Goal: Information Seeking & Learning: Learn about a topic

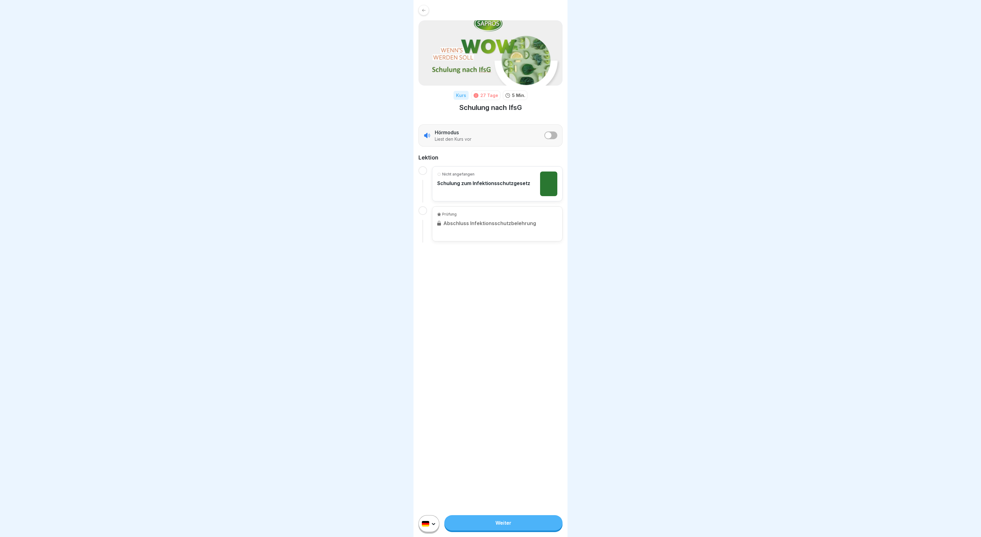
click at [470, 180] on p "Schulung zum Infektionsschutzgesetz" at bounding box center [483, 183] width 93 height 6
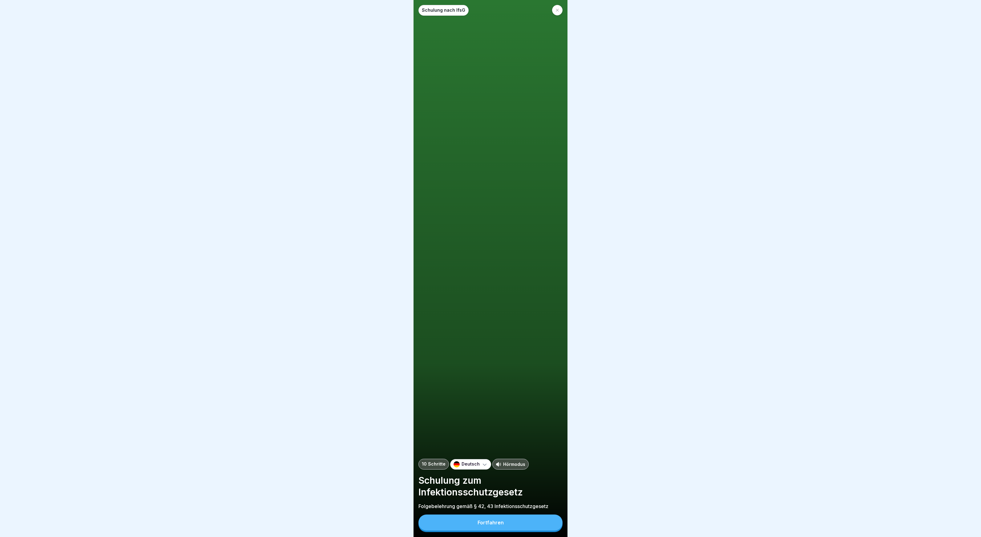
click at [505, 520] on button "Fortfahren" at bounding box center [491, 523] width 144 height 16
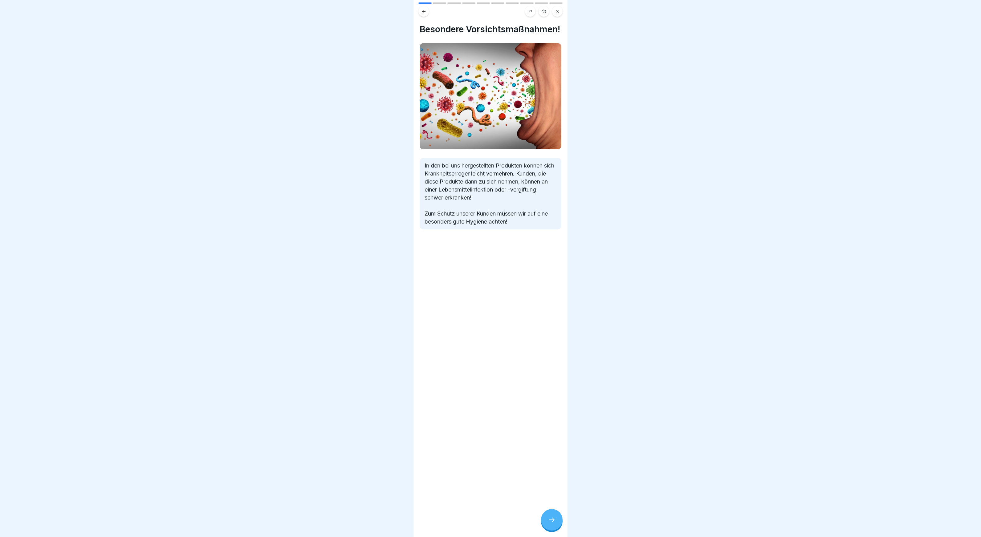
click at [553, 519] on icon at bounding box center [551, 519] width 7 height 7
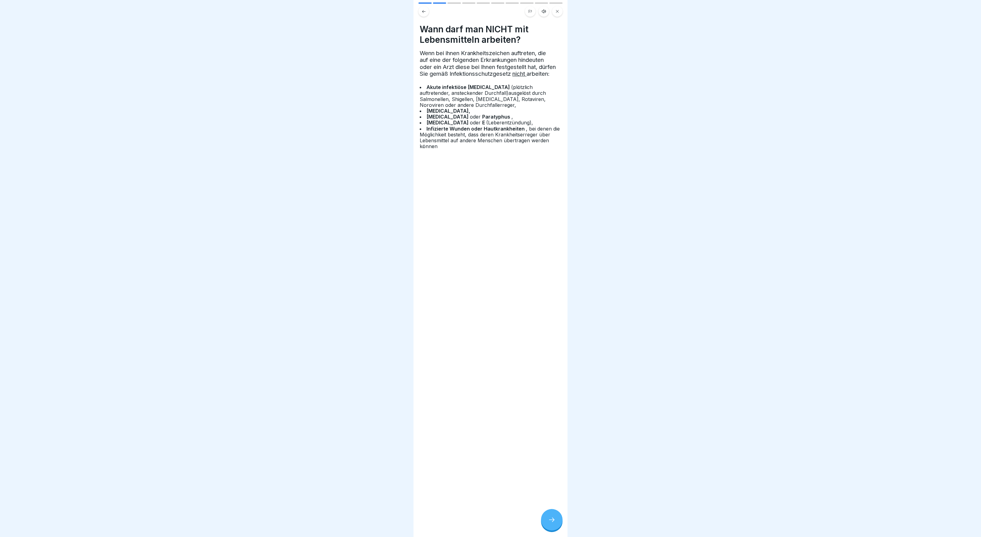
click at [553, 519] on icon at bounding box center [551, 519] width 7 height 7
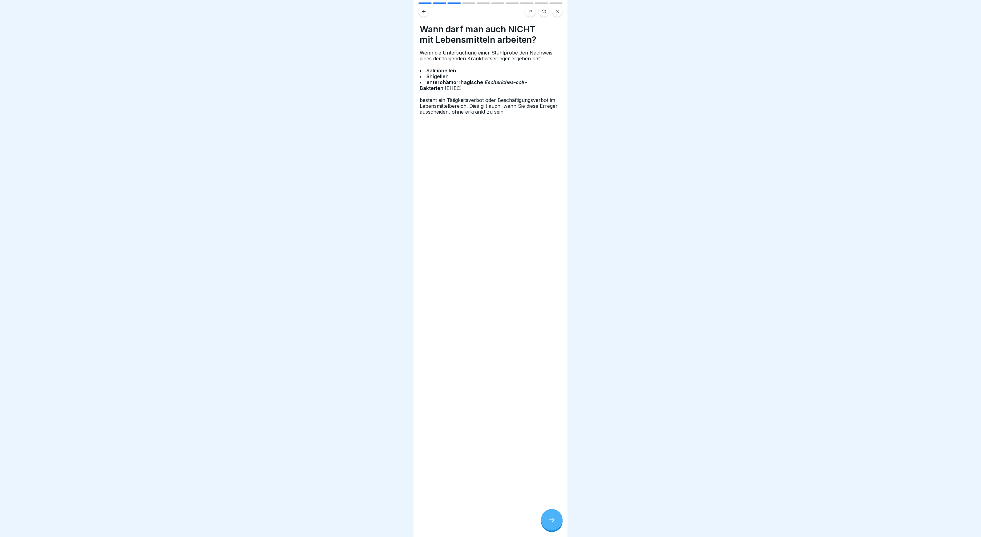
click at [553, 519] on icon at bounding box center [551, 519] width 7 height 7
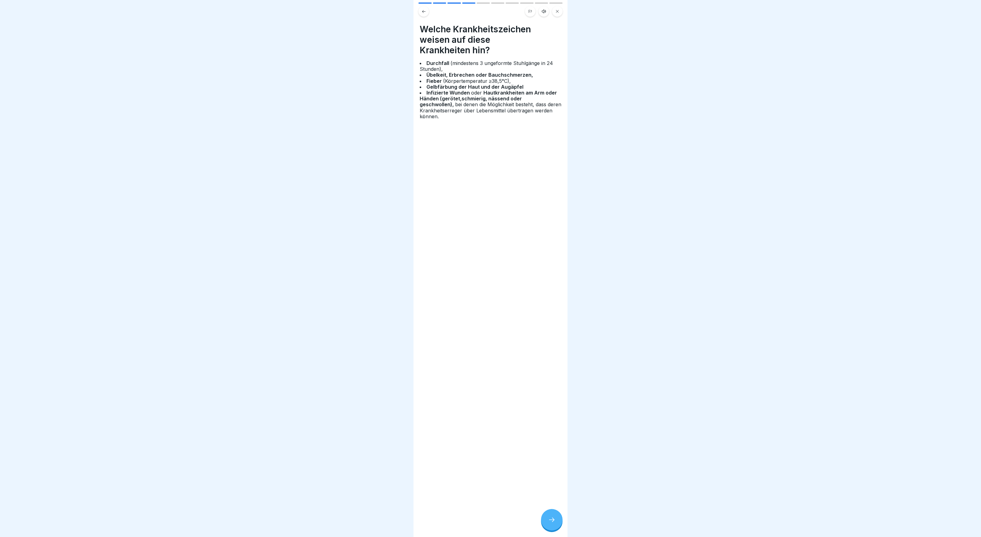
click at [553, 519] on icon at bounding box center [551, 519] width 7 height 7
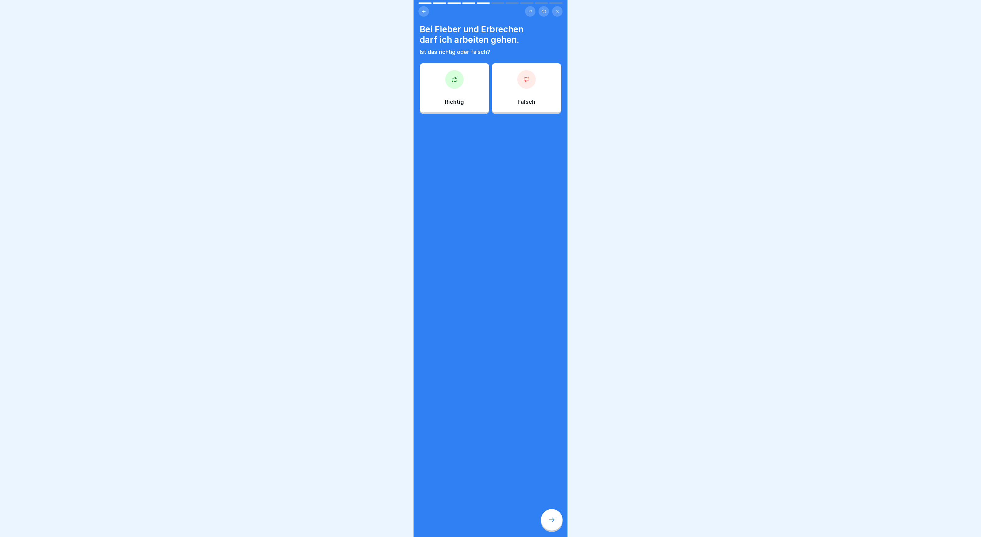
click at [520, 87] on div "Falsch" at bounding box center [527, 87] width 70 height 49
click at [521, 109] on div "Falsch" at bounding box center [527, 89] width 70 height 49
click at [526, 81] on icon at bounding box center [527, 81] width 6 height 6
click at [550, 519] on icon at bounding box center [551, 519] width 7 height 7
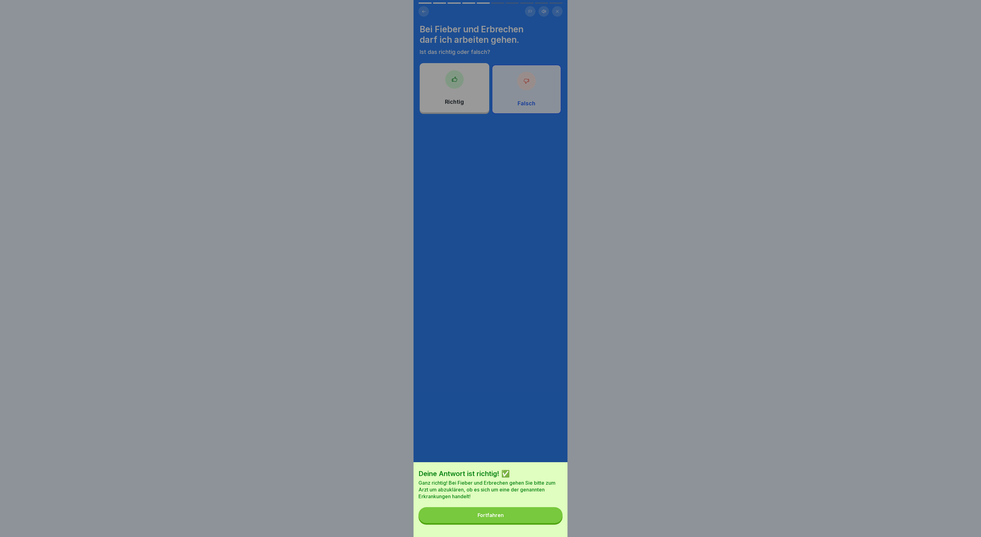
click at [503, 525] on div "Deine Antwort ist richtig! ✅ Ganz richtig! Bei Fieber und Erbrechen gehen Sie b…" at bounding box center [491, 499] width 154 height 75
click at [504, 518] on button "Fortfahren" at bounding box center [491, 515] width 144 height 16
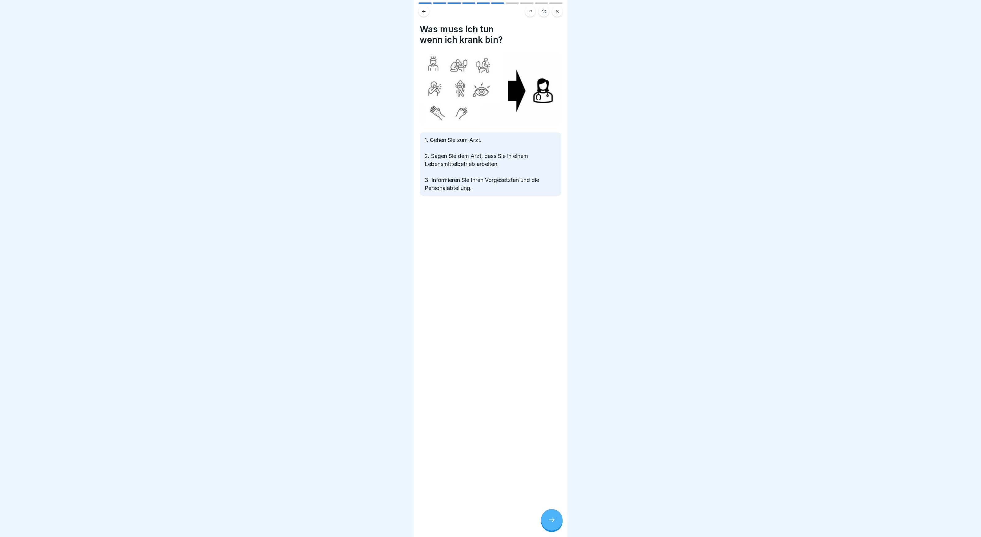
click at [549, 512] on div at bounding box center [552, 520] width 22 height 22
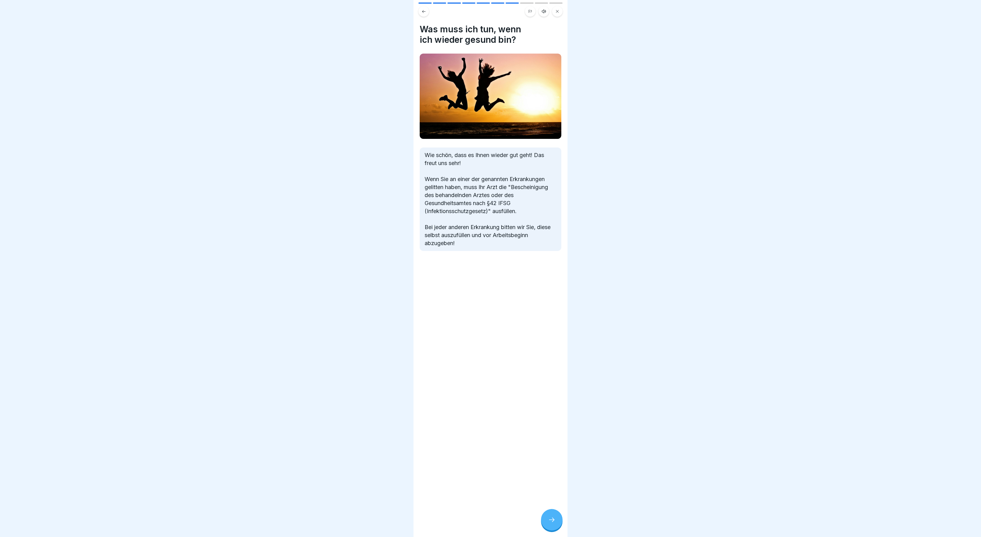
click at [550, 516] on div at bounding box center [552, 520] width 22 height 22
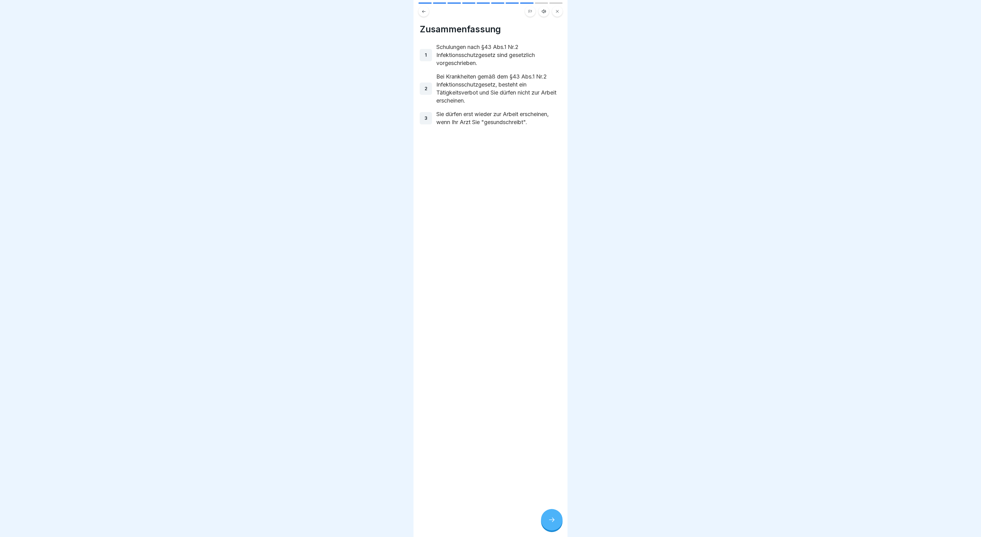
click at [550, 516] on div at bounding box center [552, 520] width 22 height 22
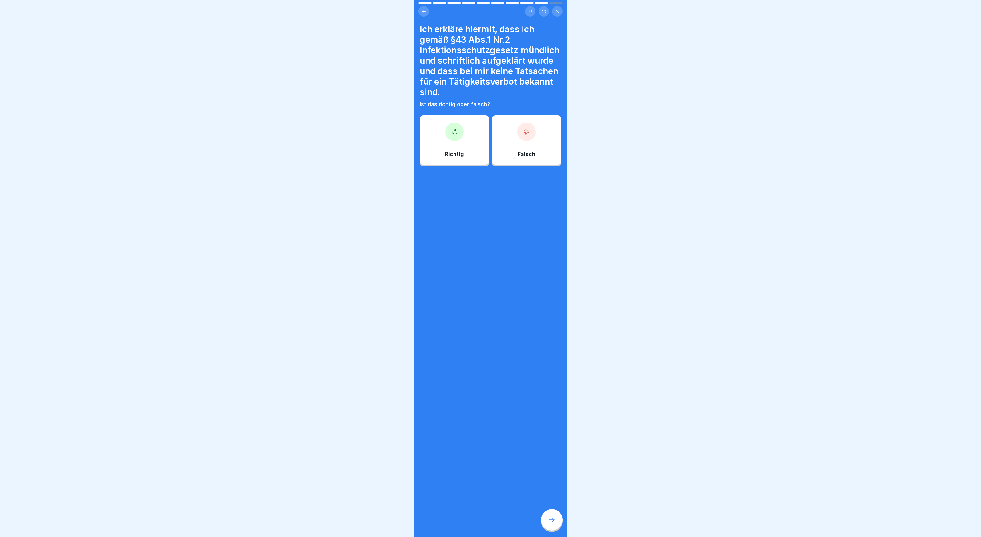
click at [529, 4] on div at bounding box center [491, 9] width 154 height 14
click at [529, 3] on div at bounding box center [526, 2] width 13 height 1
click at [538, 131] on div "Falsch" at bounding box center [527, 140] width 70 height 49
click at [550, 522] on icon at bounding box center [551, 519] width 7 height 7
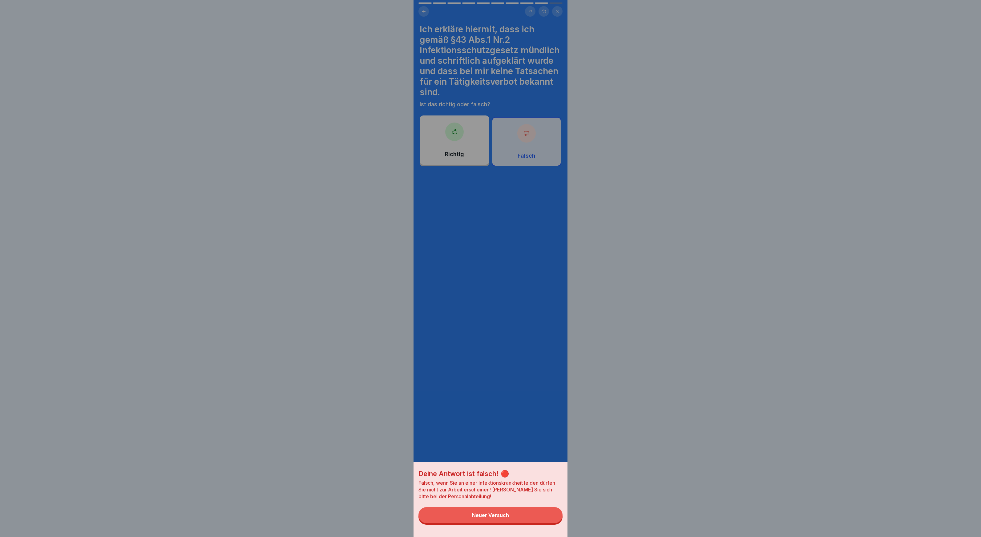
click at [524, 519] on button "Neuer Versuch" at bounding box center [491, 515] width 144 height 16
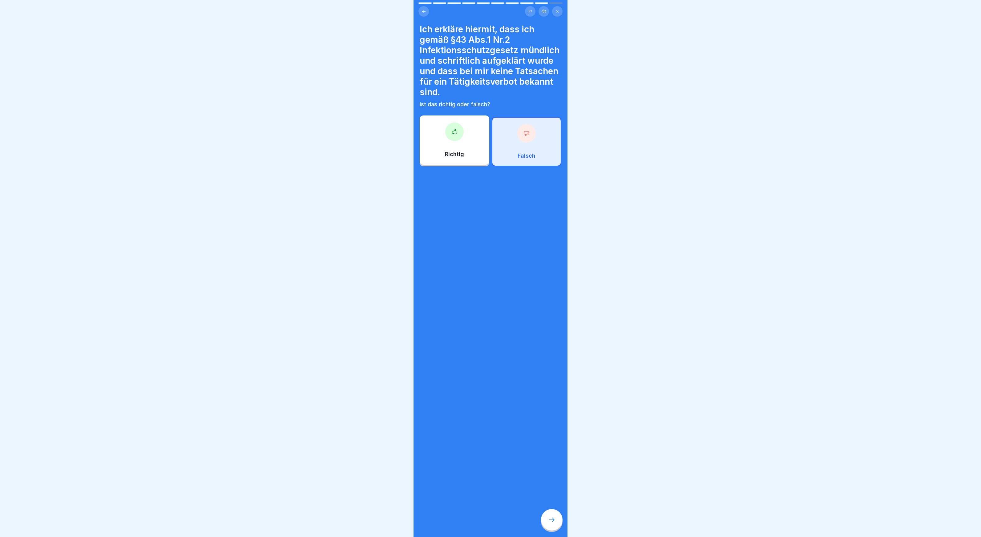
click at [436, 149] on div "Richtig" at bounding box center [455, 140] width 70 height 49
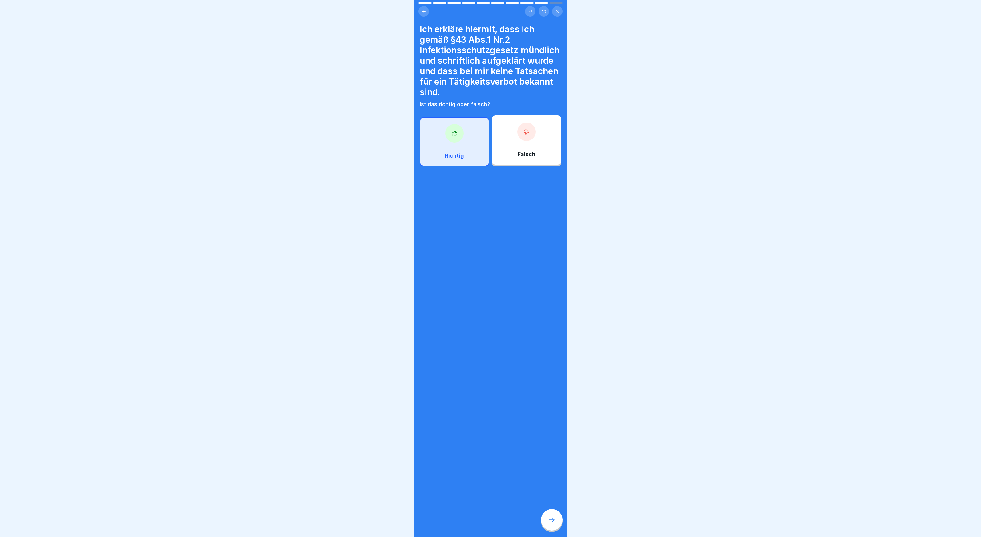
click at [555, 521] on div at bounding box center [552, 520] width 22 height 22
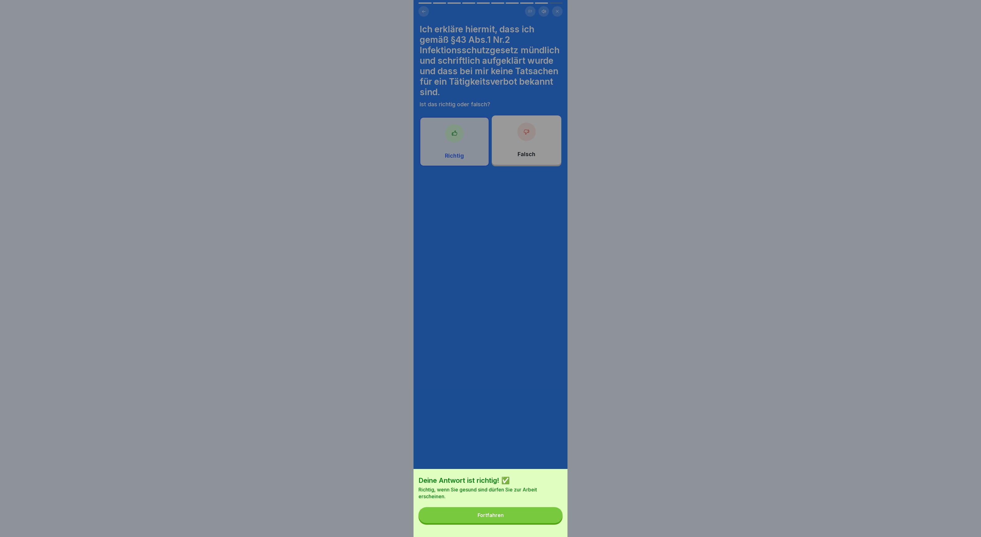
click at [515, 513] on button "Fortfahren" at bounding box center [491, 515] width 144 height 16
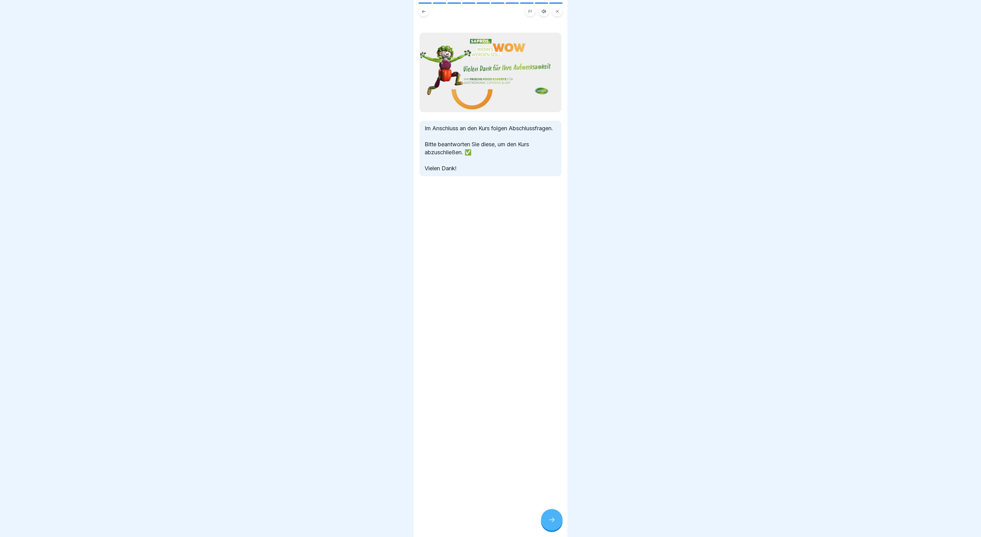
drag, startPoint x: 554, startPoint y: 512, endPoint x: 551, endPoint y: 507, distance: 5.9
click at [554, 512] on div at bounding box center [552, 520] width 22 height 22
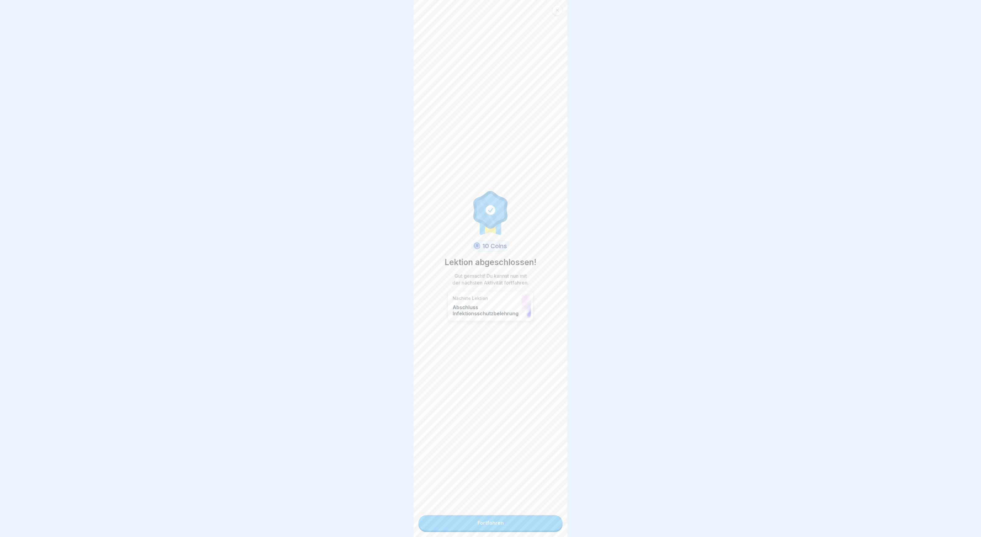
click at [521, 518] on link "Fortfahren" at bounding box center [491, 522] width 144 height 15
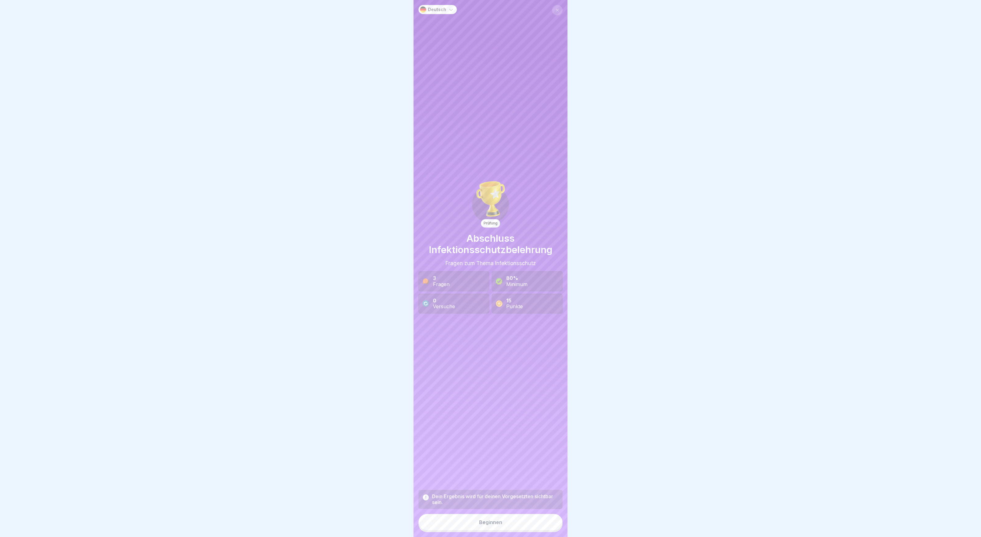
click at [491, 527] on button "Beginnen" at bounding box center [491, 522] width 144 height 17
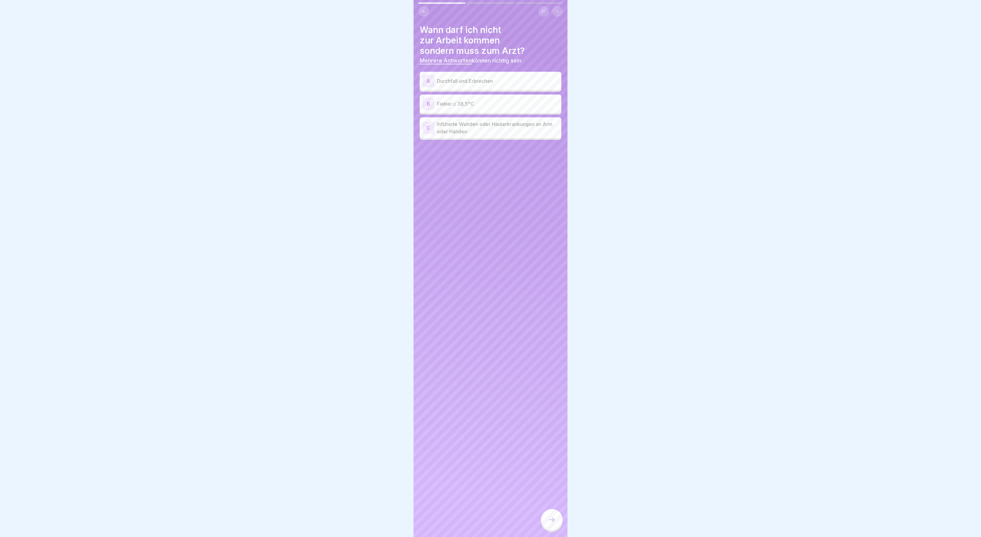
click at [497, 75] on div "A Durchfall und Erbrechen" at bounding box center [490, 81] width 137 height 12
click at [487, 103] on p "Fieber ≥ 38,5°C" at bounding box center [498, 103] width 122 height 7
click at [505, 144] on div "Wann darf ich nicht zur Arbeit kommen sondern muss zum Arzt? Mehrere Antworten …" at bounding box center [491, 268] width 154 height 537
click at [510, 127] on p "Infizierte Wunden oder Hauterkrankungen an Arm oder Händen" at bounding box center [498, 127] width 122 height 15
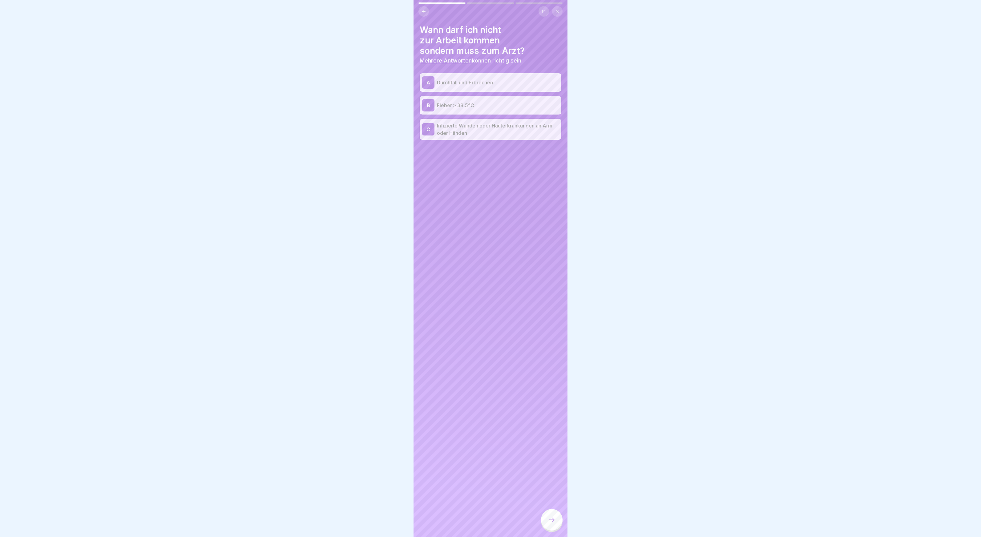
click at [549, 524] on div at bounding box center [552, 520] width 22 height 22
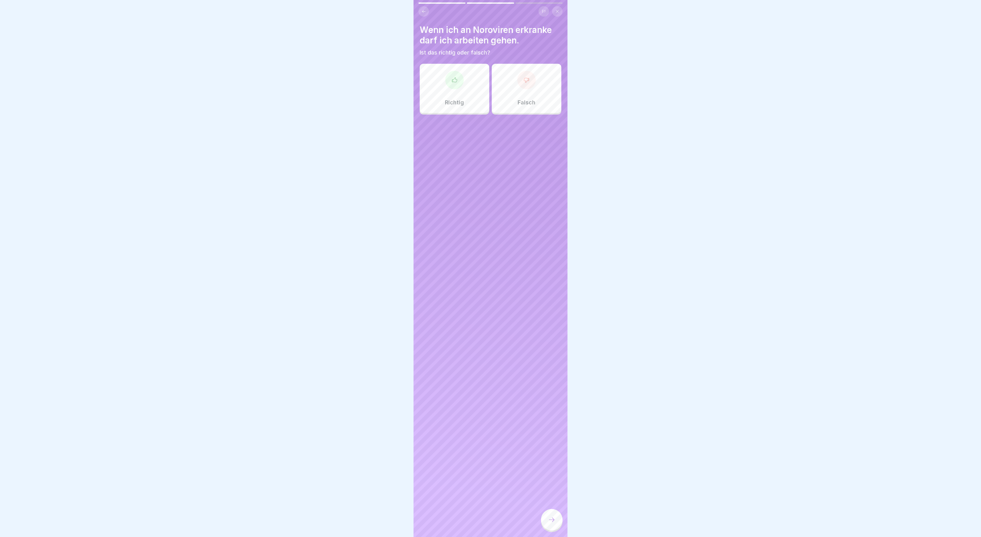
click at [527, 83] on icon at bounding box center [527, 80] width 6 height 6
drag, startPoint x: 551, startPoint y: 522, endPoint x: 548, endPoint y: 520, distance: 4.2
click at [552, 522] on icon at bounding box center [551, 519] width 7 height 7
click at [477, 77] on p "Ich muss mich vom Arzt "gesundschreiben" lassen und eine Bescheinigung vom Arzt…" at bounding box center [498, 75] width 122 height 22
click at [548, 520] on div at bounding box center [552, 520] width 22 height 22
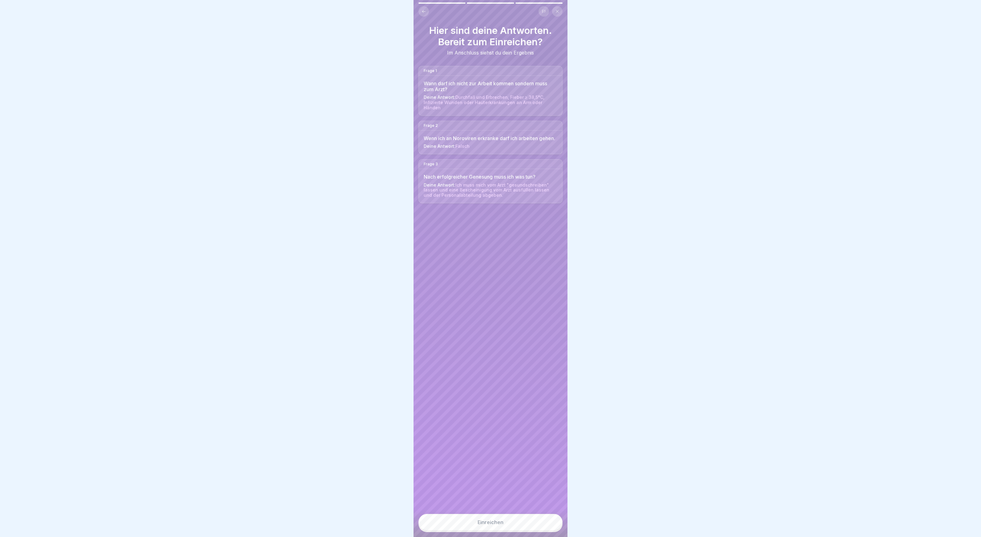
click at [528, 521] on button "Einreichen" at bounding box center [491, 522] width 144 height 17
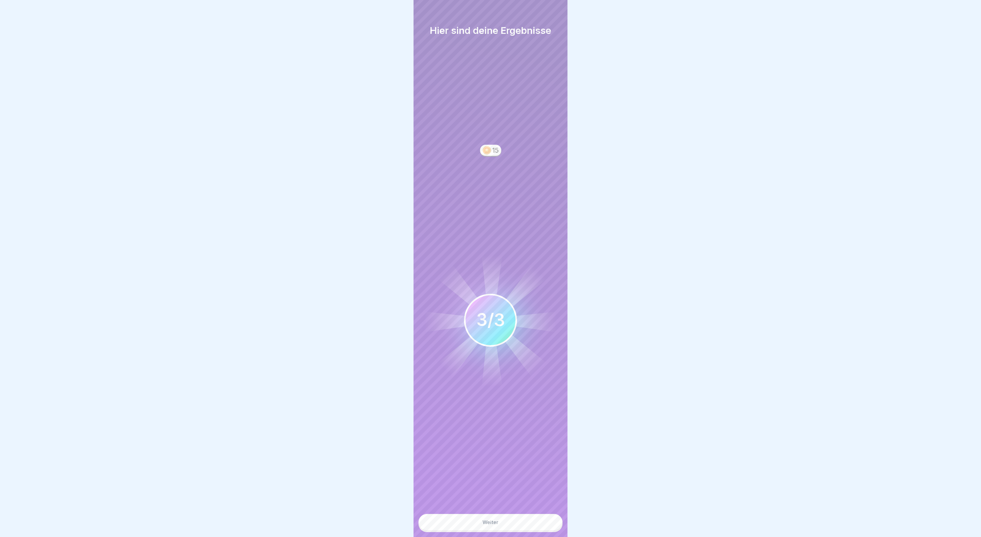
click at [513, 529] on button "Weiter" at bounding box center [491, 522] width 144 height 17
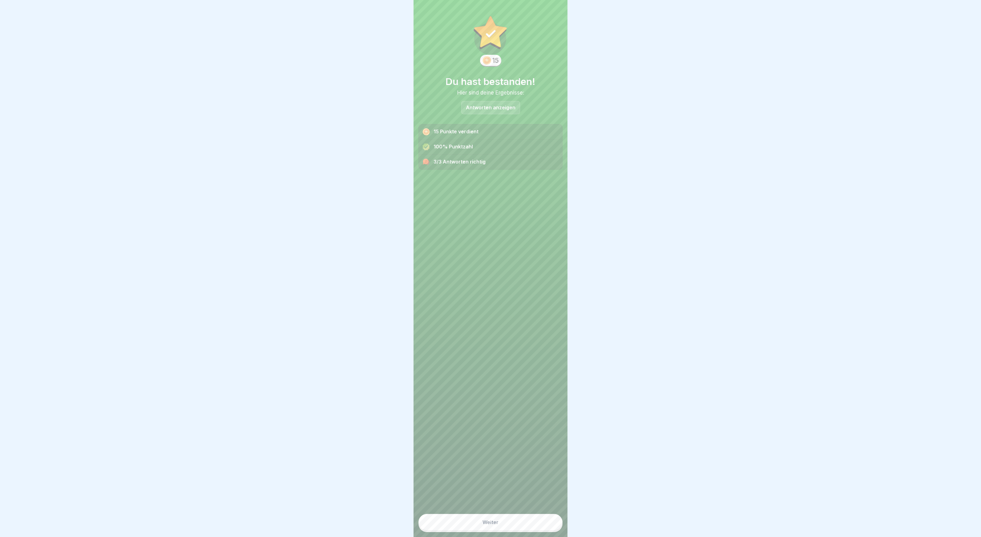
click at [516, 524] on button "Weiter" at bounding box center [491, 522] width 144 height 17
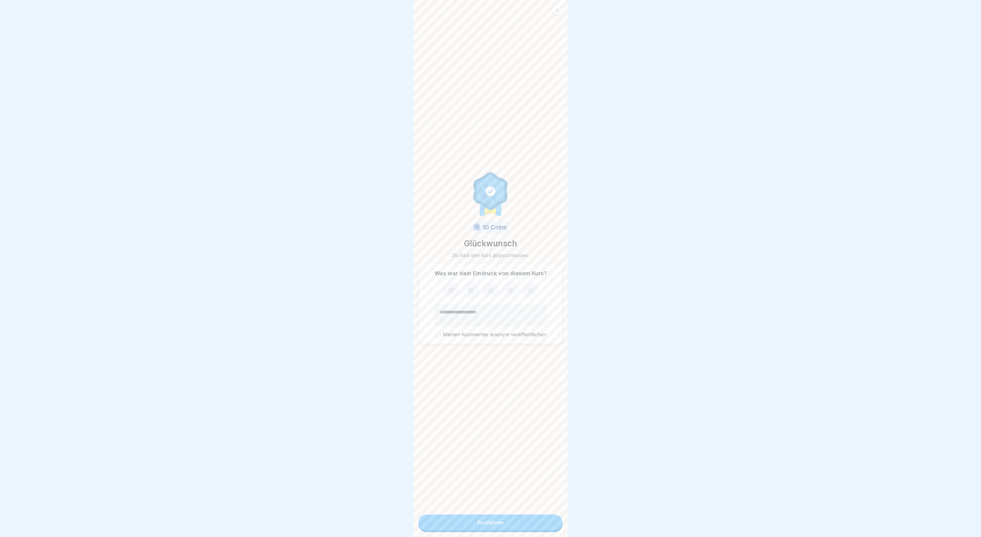
click at [507, 523] on button "Fortfahren" at bounding box center [491, 523] width 144 height 16
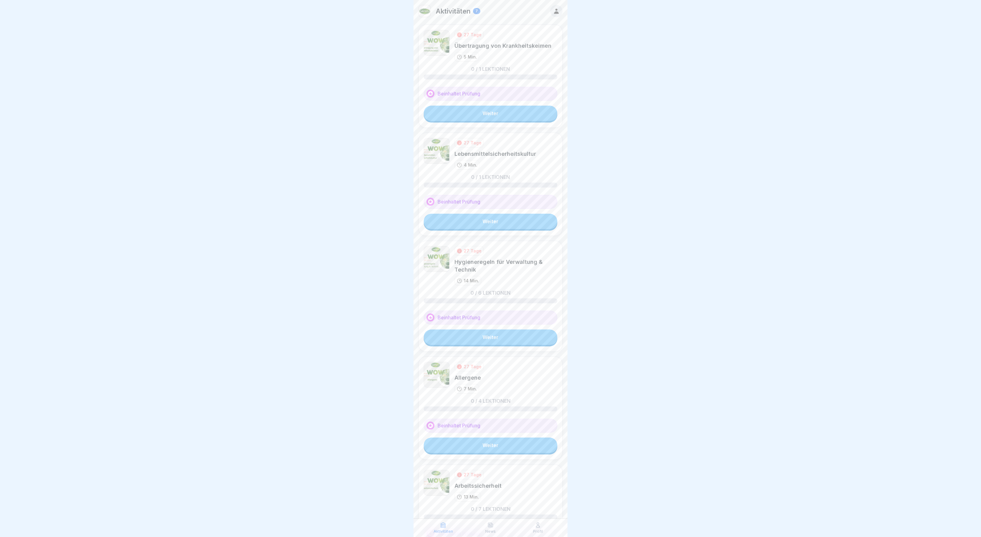
click at [483, 114] on link "Weiter" at bounding box center [491, 113] width 134 height 15
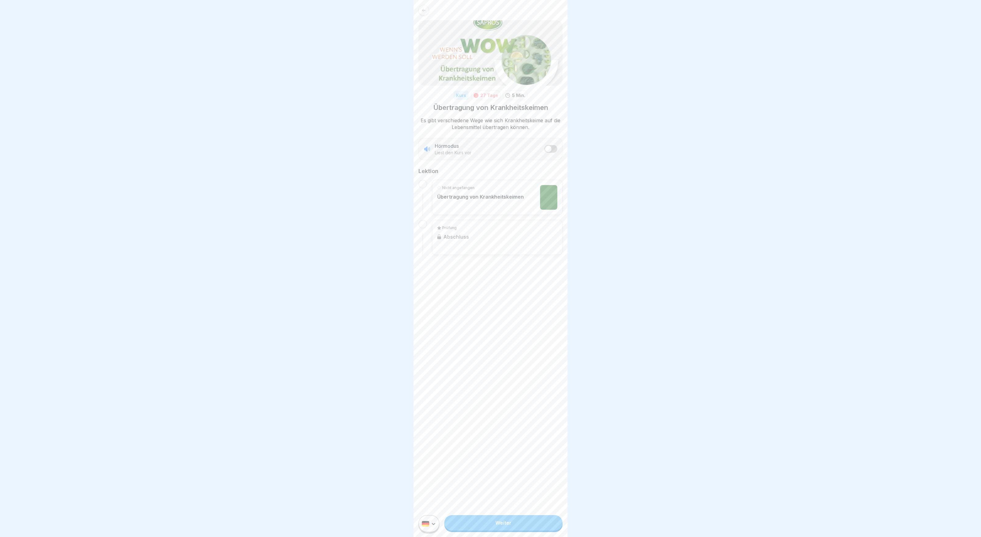
click at [497, 531] on div "Weiter" at bounding box center [491, 523] width 154 height 27
click at [501, 525] on link "Weiter" at bounding box center [503, 522] width 118 height 15
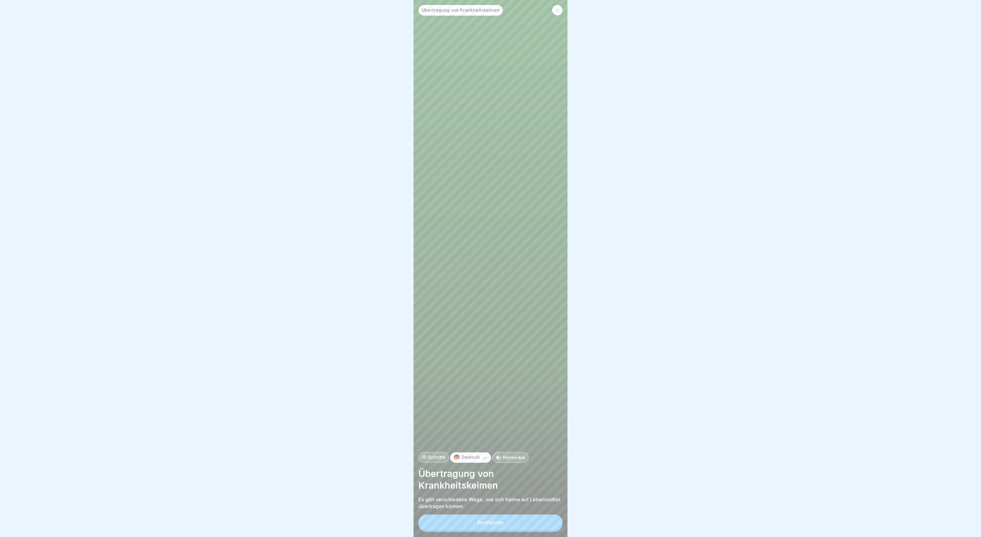
click at [495, 518] on button "Fortfahren" at bounding box center [491, 523] width 144 height 16
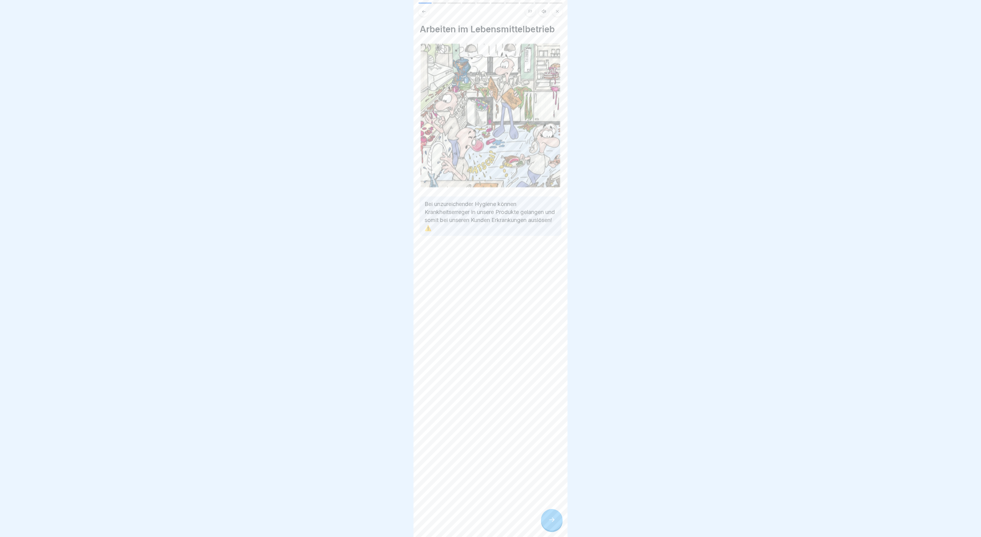
click at [555, 518] on icon at bounding box center [551, 519] width 7 height 7
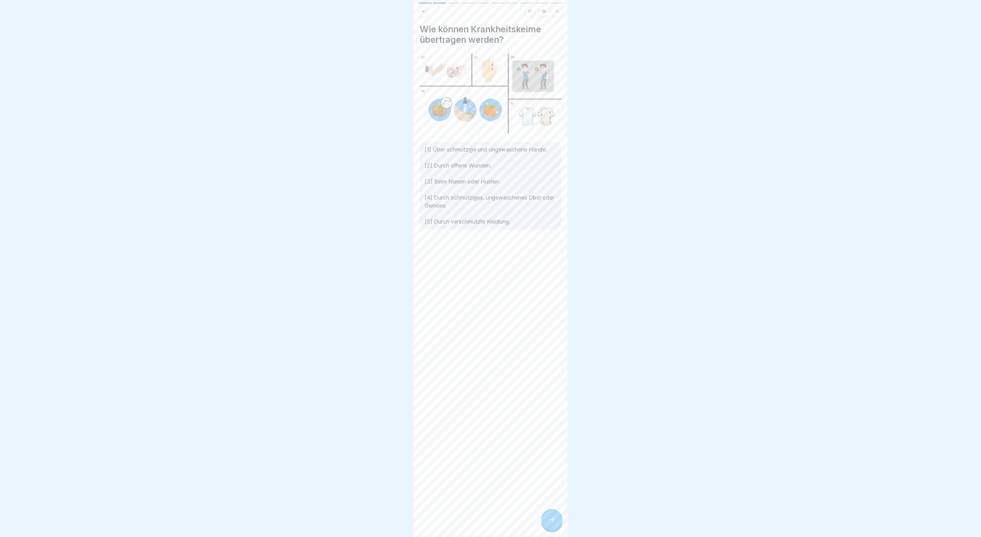
click at [555, 513] on div at bounding box center [552, 520] width 22 height 22
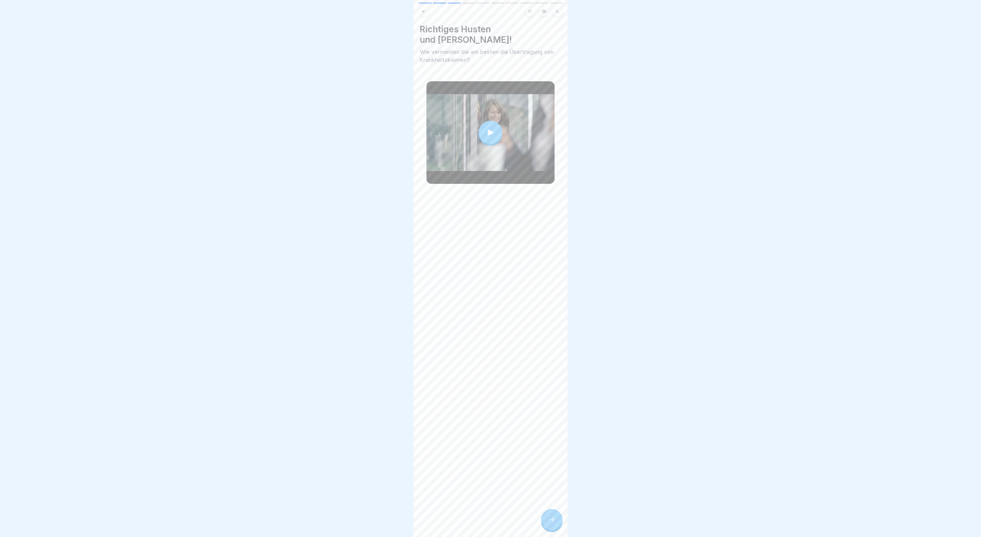
click at [486, 121] on div at bounding box center [490, 132] width 23 height 23
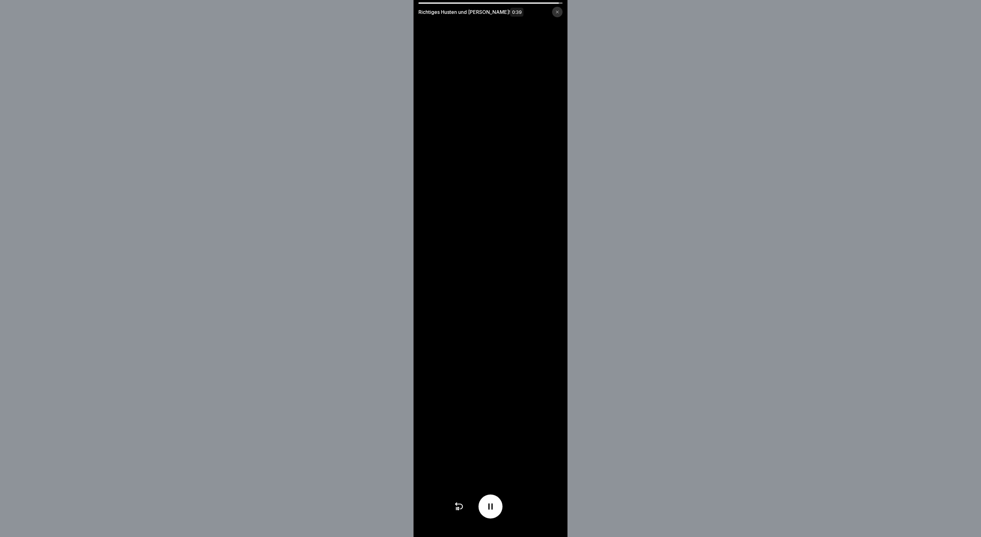
click at [560, 14] on div at bounding box center [557, 12] width 10 height 10
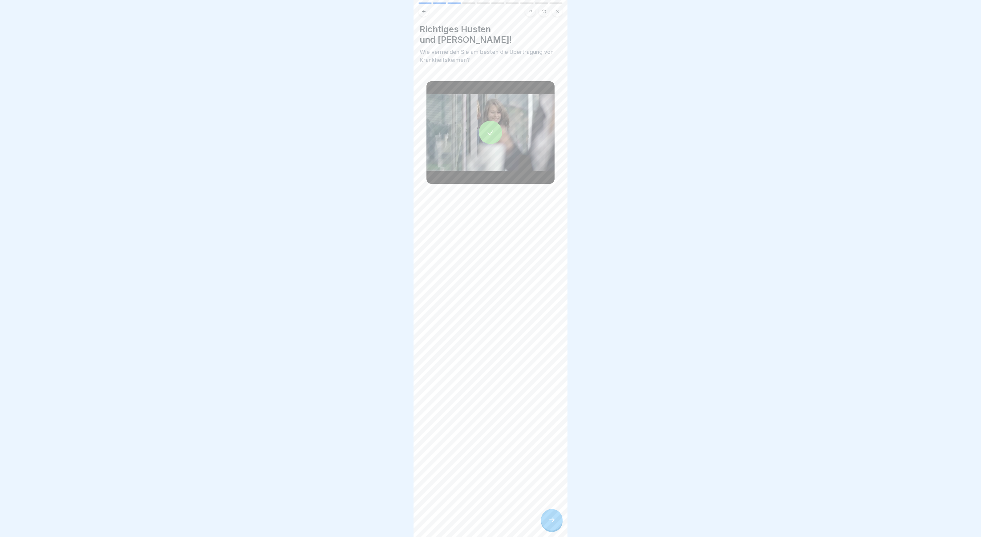
click at [551, 522] on icon at bounding box center [551, 519] width 7 height 7
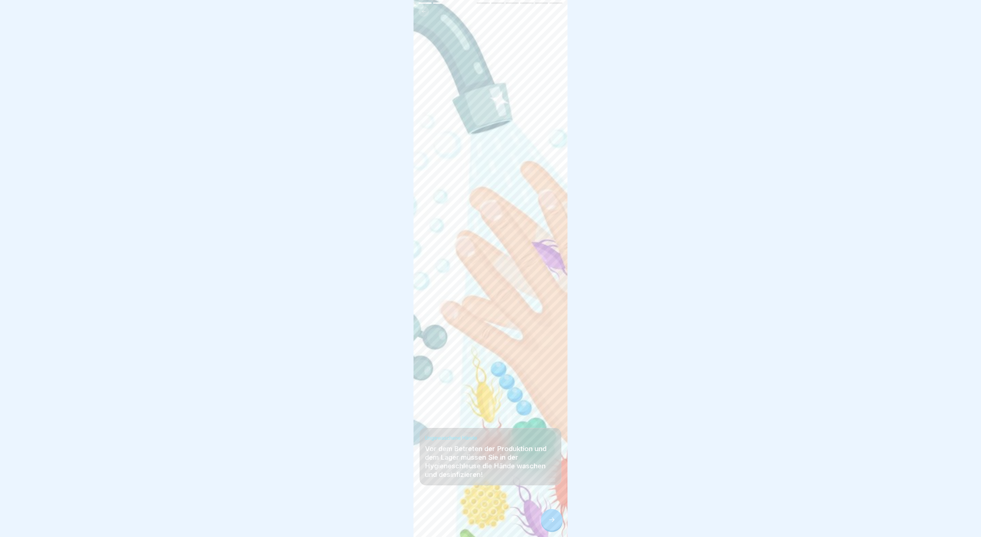
click at [548, 521] on div at bounding box center [552, 520] width 22 height 22
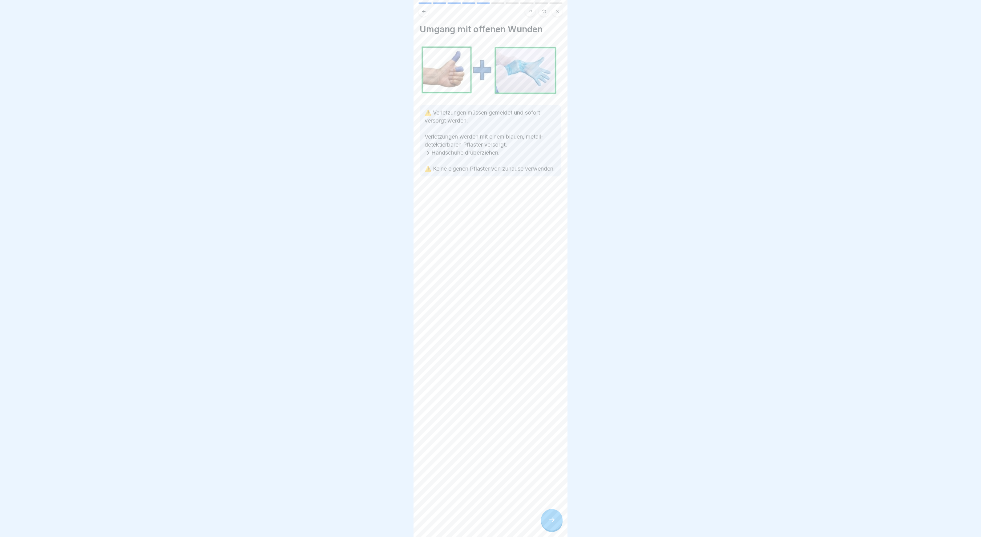
click at [548, 521] on div at bounding box center [552, 520] width 22 height 22
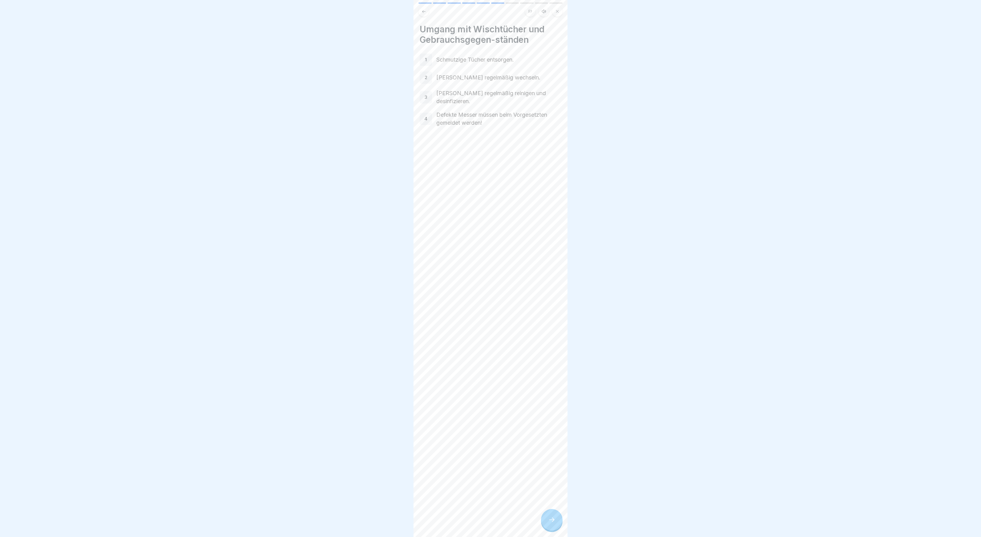
click at [548, 519] on icon at bounding box center [551, 519] width 7 height 7
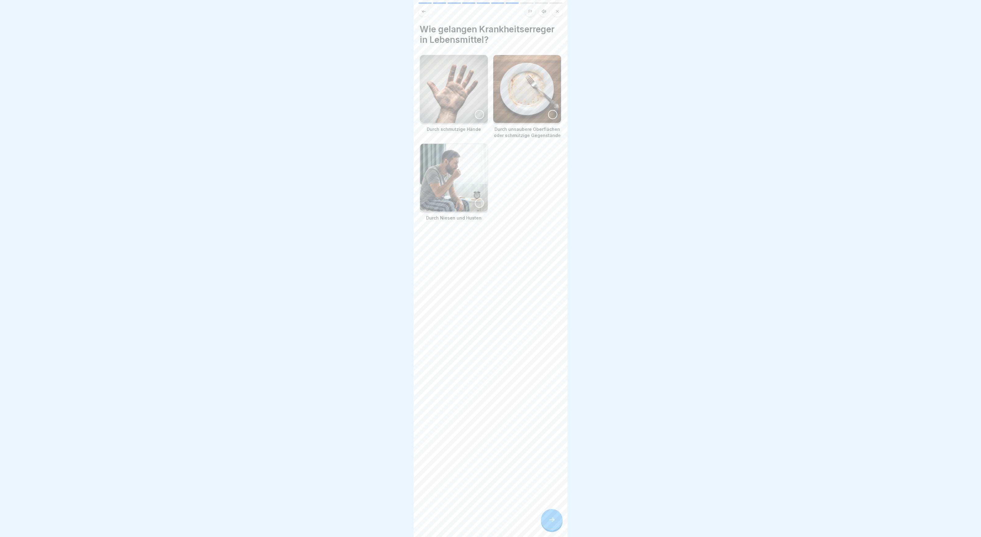
click at [548, 519] on icon at bounding box center [551, 519] width 7 height 7
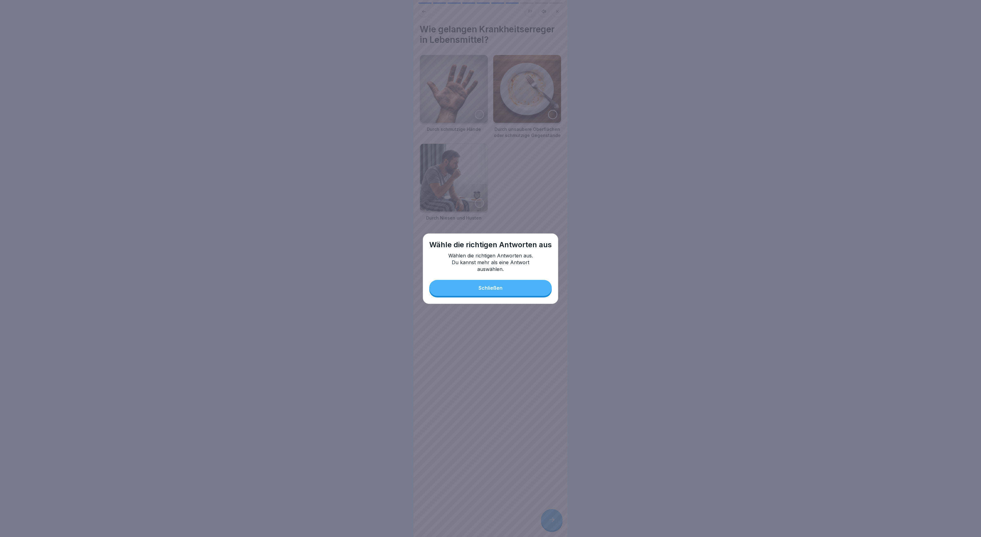
click at [490, 283] on button "Schließen" at bounding box center [490, 288] width 123 height 16
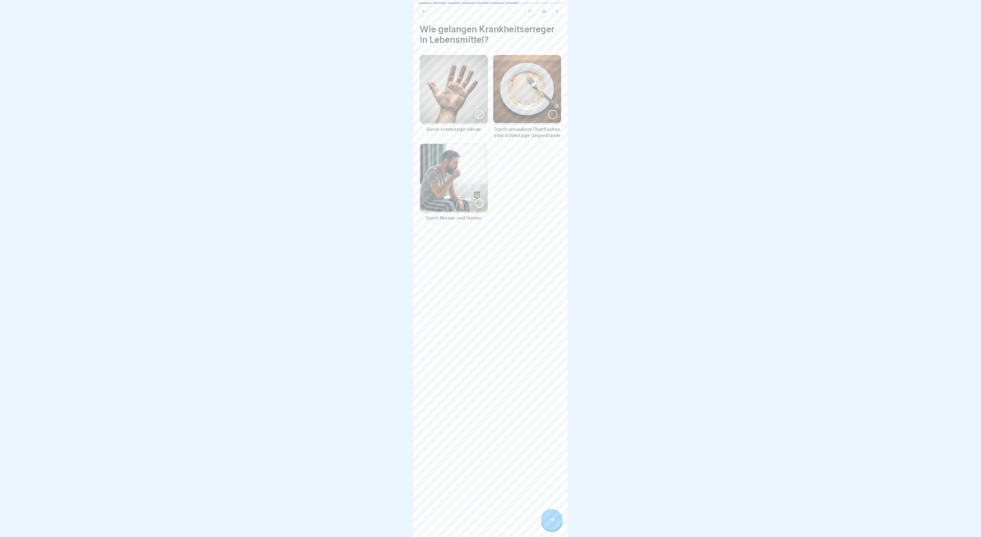
click at [479, 117] on div at bounding box center [479, 114] width 9 height 9
click at [478, 198] on img at bounding box center [454, 178] width 68 height 68
click at [553, 115] on div at bounding box center [552, 114] width 9 height 9
click at [554, 517] on icon at bounding box center [551, 519] width 7 height 7
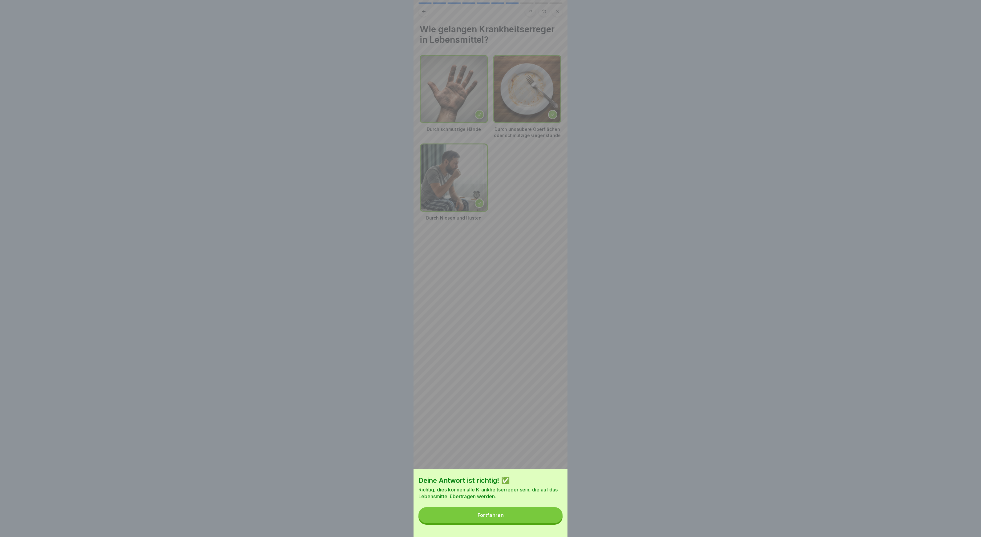
click at [551, 520] on button "Fortfahren" at bounding box center [491, 515] width 144 height 16
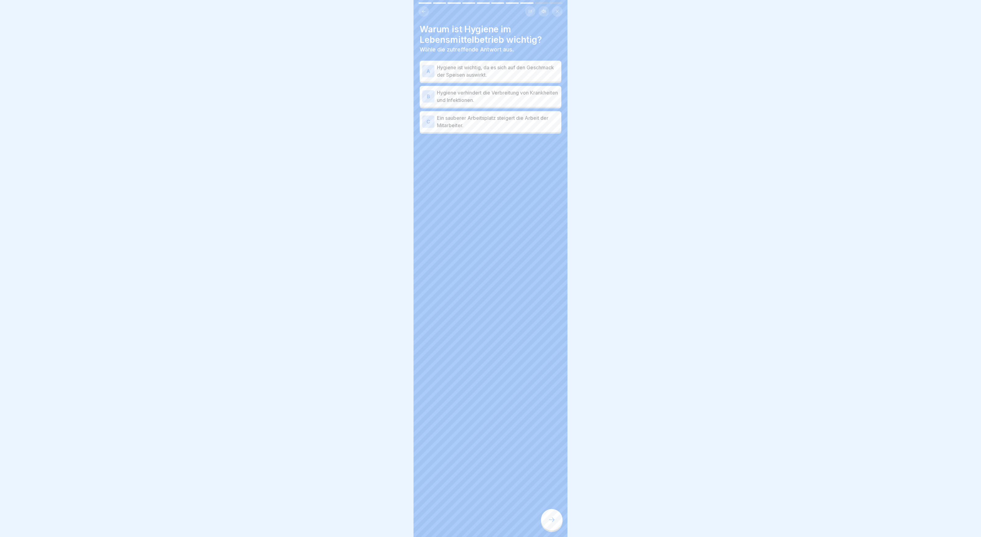
click at [497, 97] on p "Hygiene verhindert die Verbreitung von Krankheiten und Infektionen." at bounding box center [498, 96] width 122 height 15
click at [557, 524] on div at bounding box center [552, 520] width 22 height 22
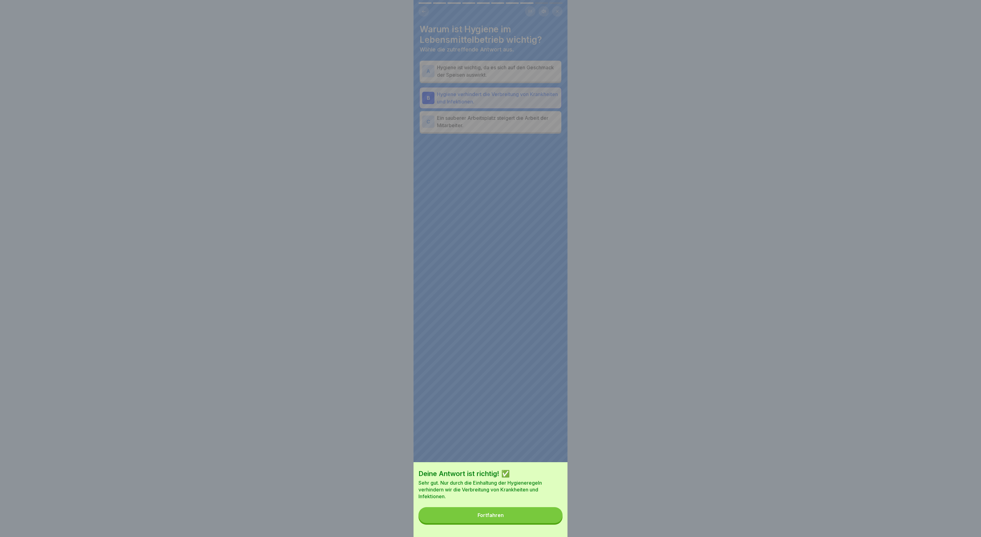
click at [517, 516] on button "Fortfahren" at bounding box center [491, 515] width 144 height 16
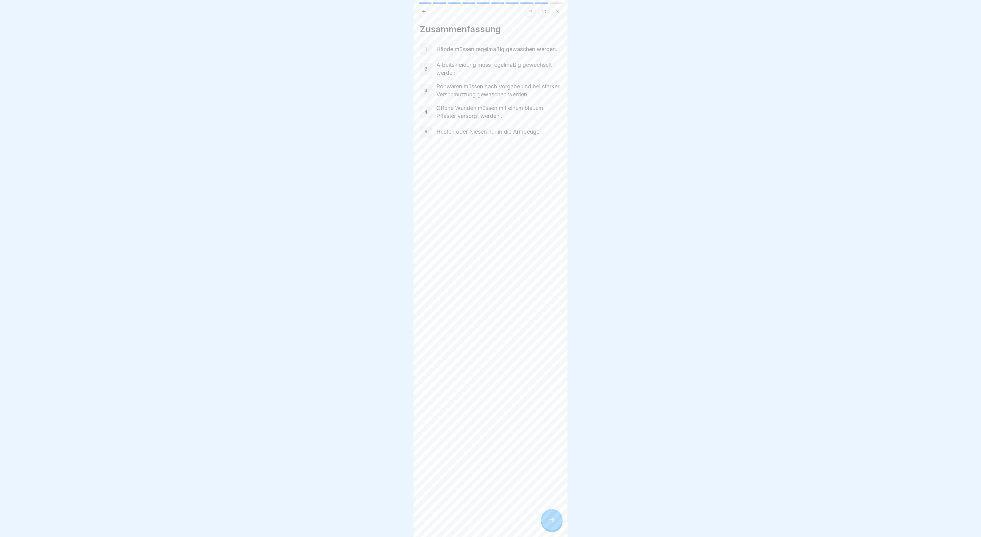
click at [547, 523] on div at bounding box center [552, 520] width 22 height 22
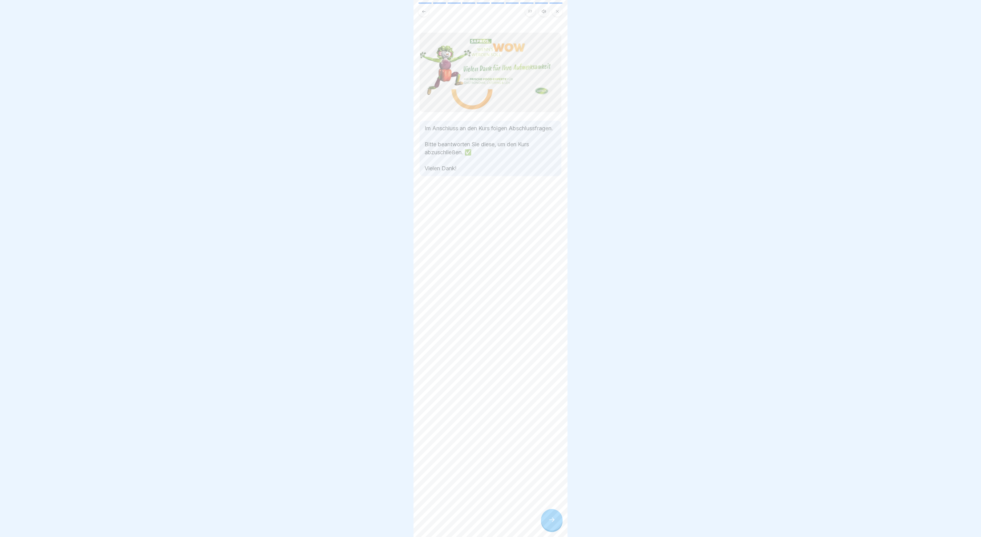
click at [547, 523] on div at bounding box center [552, 520] width 22 height 22
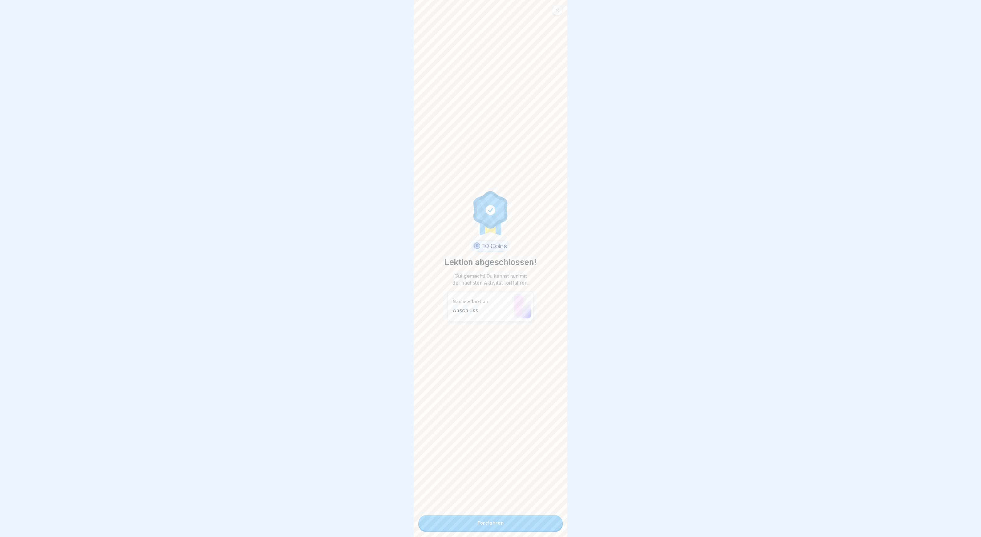
click at [547, 523] on link "Fortfahren" at bounding box center [491, 522] width 144 height 15
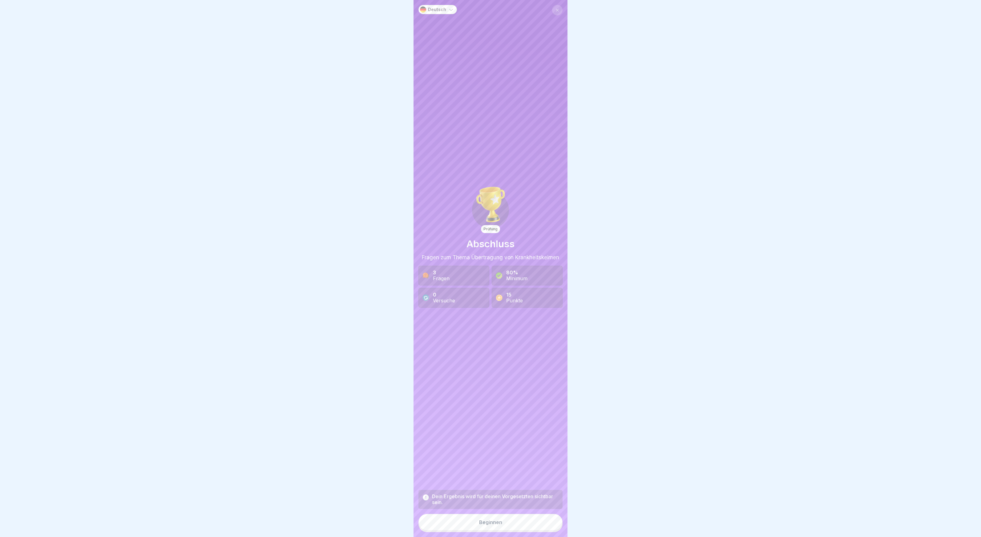
click at [547, 523] on button "Beginnen" at bounding box center [491, 522] width 144 height 17
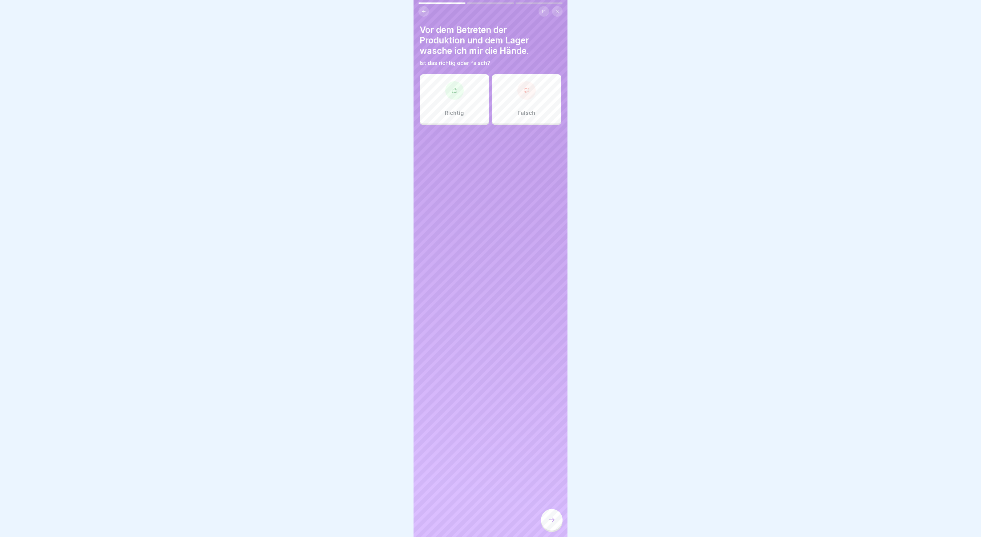
click at [437, 106] on div "Richtig" at bounding box center [455, 98] width 70 height 49
click at [554, 516] on div at bounding box center [552, 520] width 22 height 22
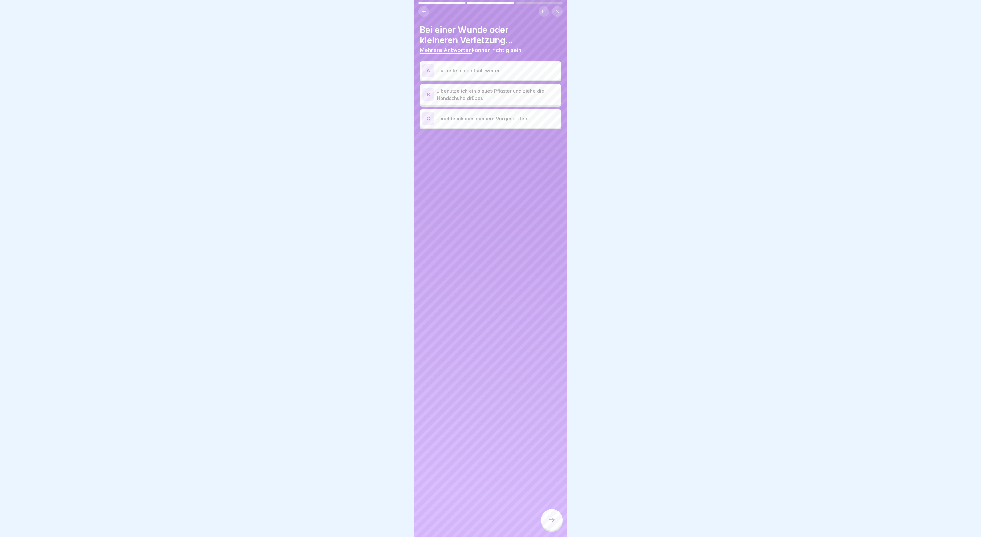
click at [483, 92] on p "...benutze ich ein blaues Pflaster und ziehe die Handschuhe drüber." at bounding box center [498, 94] width 122 height 15
click at [551, 523] on icon at bounding box center [551, 519] width 7 height 7
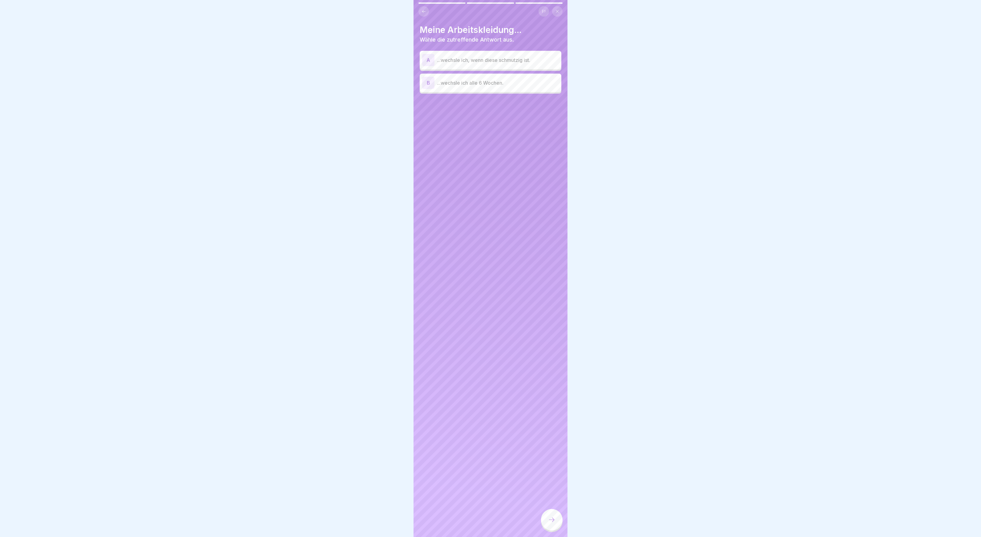
click at [452, 68] on div "A ...wechsle ich, wenn diese schmutzig ist." at bounding box center [491, 60] width 142 height 18
click at [544, 514] on div at bounding box center [552, 520] width 22 height 22
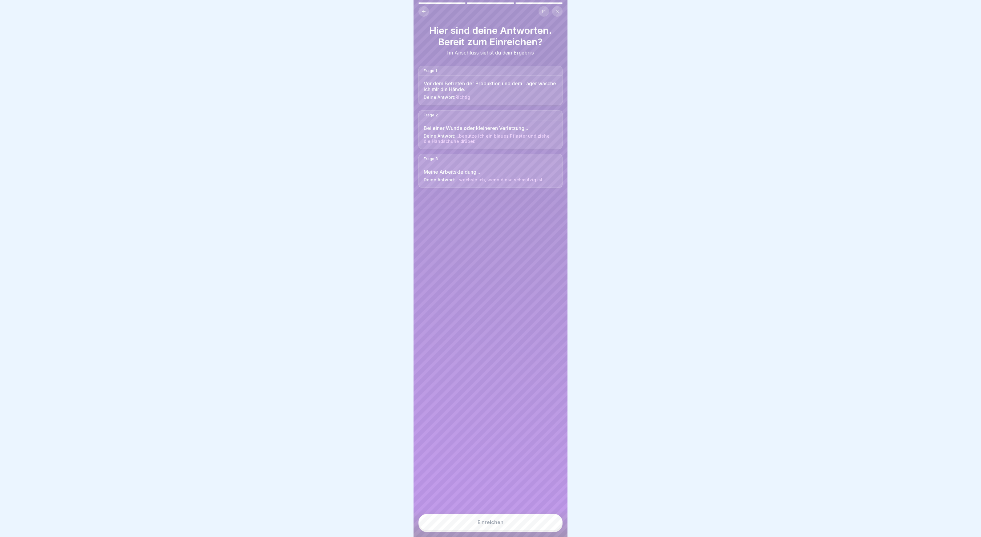
click at [542, 518] on button "Einreichen" at bounding box center [491, 522] width 144 height 17
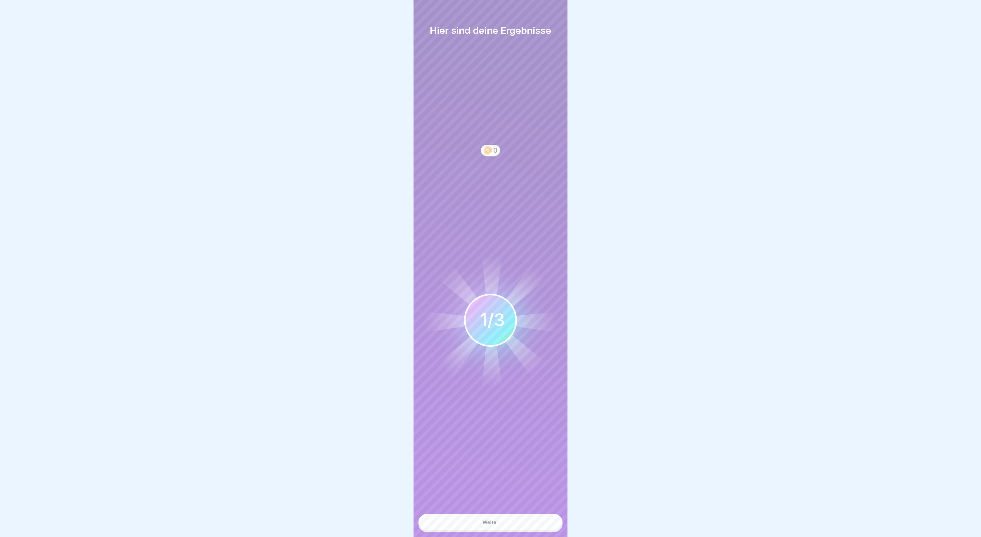
click at [542, 518] on button "Weiter" at bounding box center [491, 522] width 144 height 17
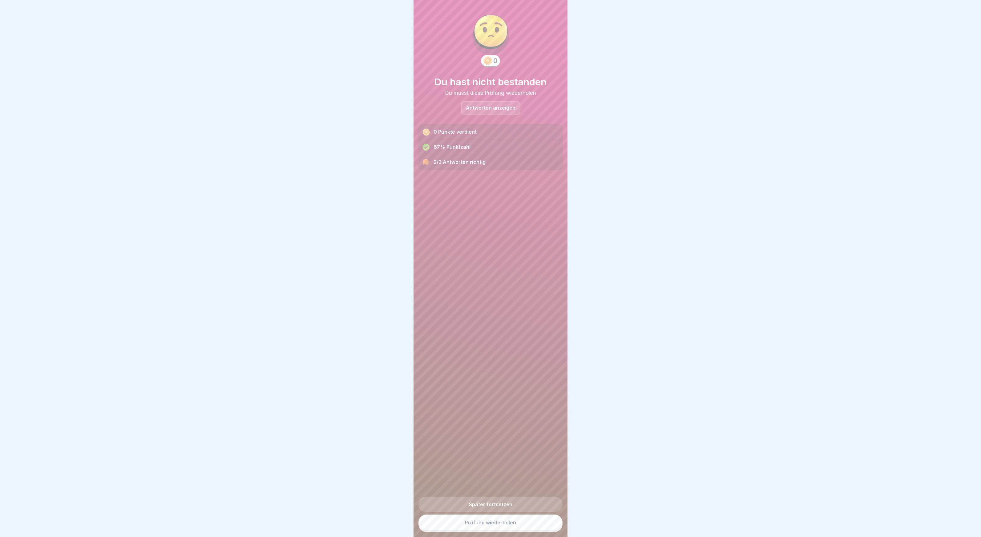
click at [542, 518] on link "Prüfung wiederholen" at bounding box center [491, 523] width 144 height 16
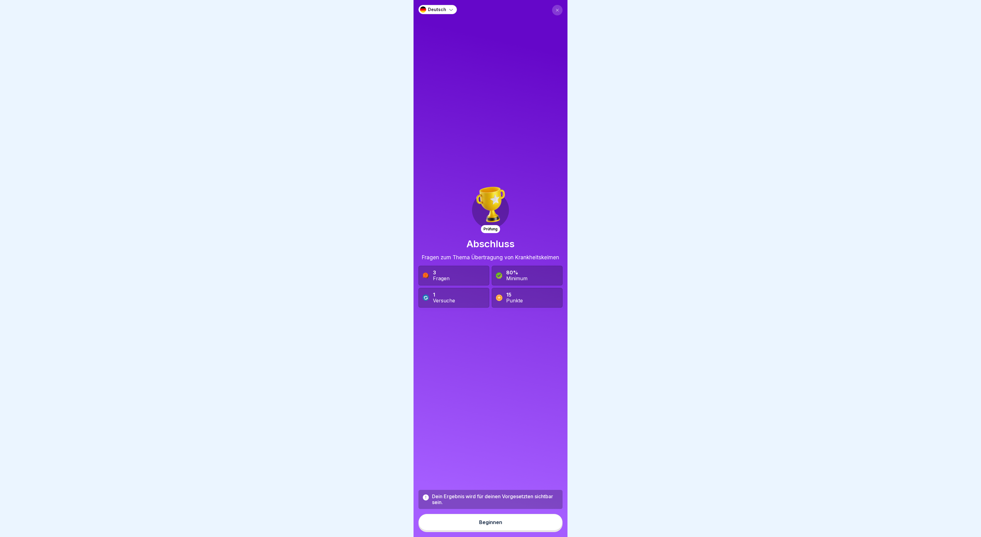
click at [542, 518] on button "Beginnen" at bounding box center [491, 522] width 144 height 17
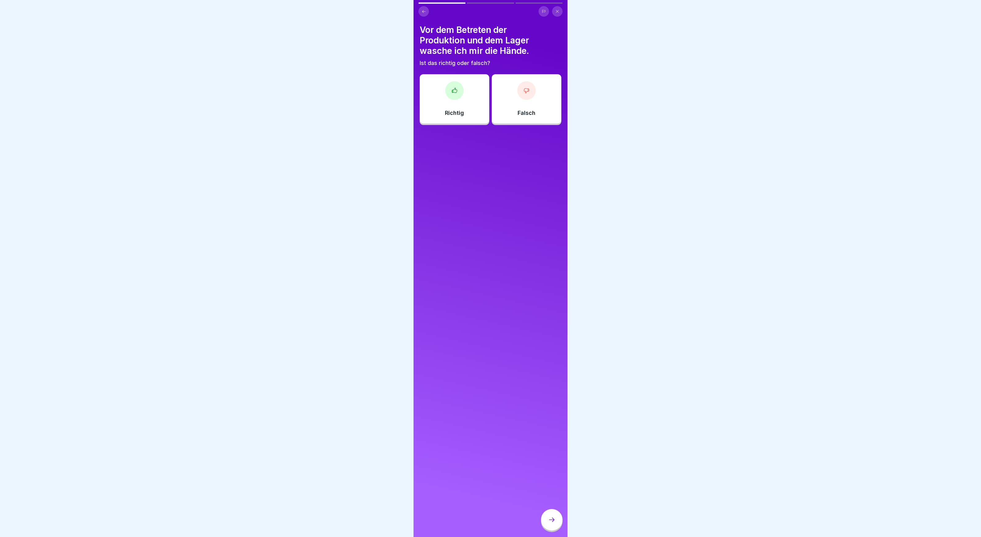
click at [556, 116] on div "Falsch" at bounding box center [527, 98] width 70 height 49
click at [546, 520] on div at bounding box center [552, 520] width 22 height 22
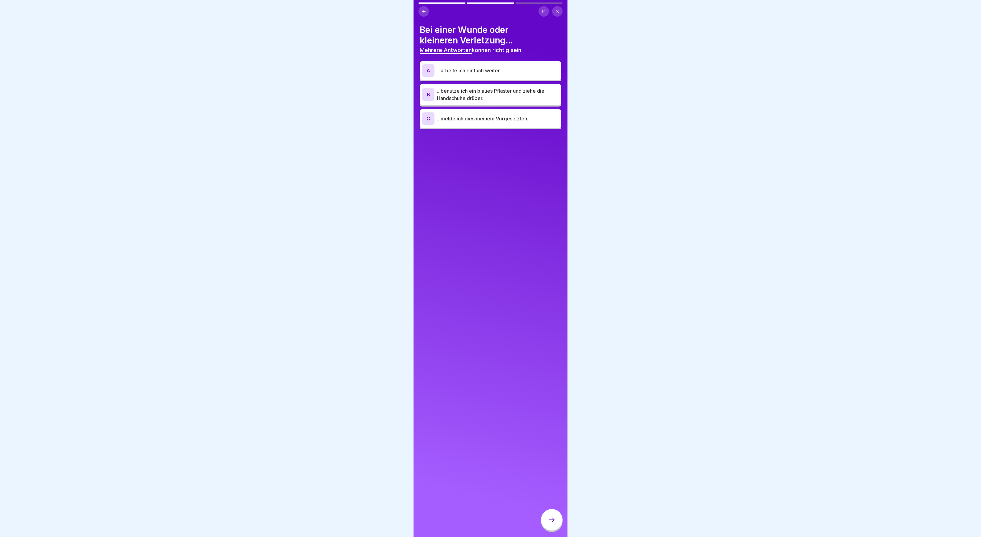
click at [481, 95] on p "...benutze ich ein blaues Pflaster und ziehe die Handschuhe drüber." at bounding box center [498, 94] width 122 height 15
click at [481, 114] on div "C ...melde ich dies meinem Vorgesetzten." at bounding box center [490, 118] width 137 height 12
click at [551, 519] on icon at bounding box center [551, 519] width 7 height 7
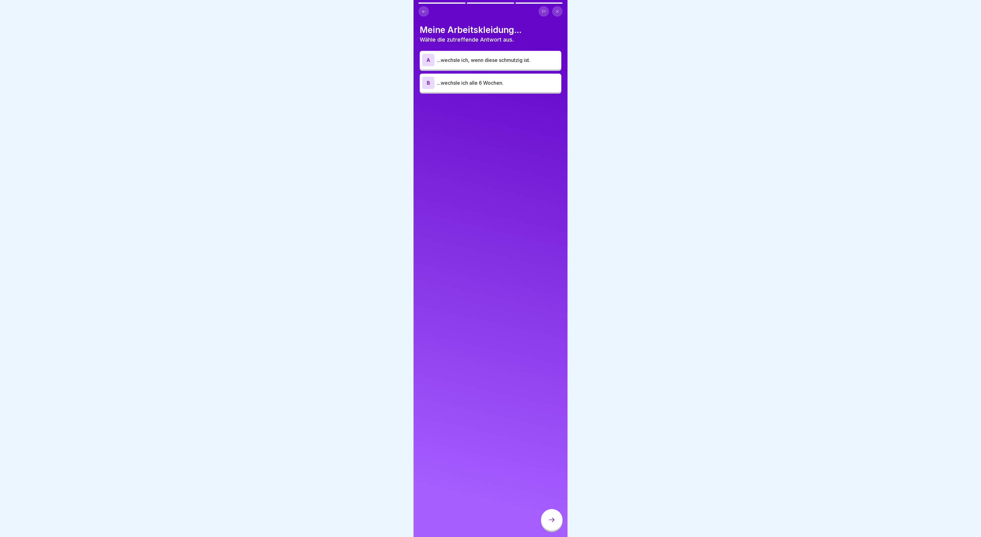
click at [508, 60] on p "...wechsle ich, wenn diese schmutzig ist." at bounding box center [498, 59] width 122 height 7
click at [550, 527] on div at bounding box center [552, 520] width 22 height 22
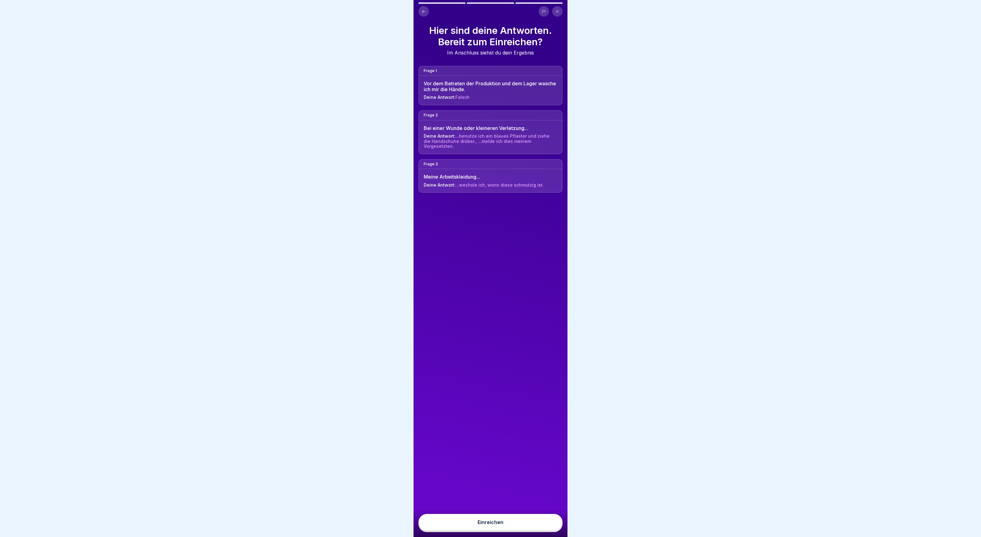
click at [550, 523] on button "Einreichen" at bounding box center [491, 522] width 144 height 17
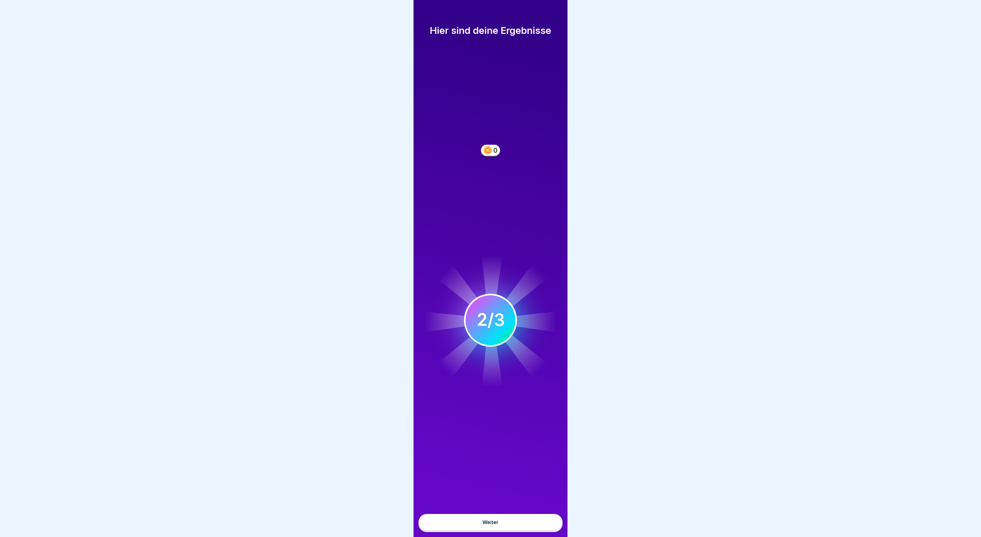
click at [550, 523] on button "Weiter" at bounding box center [491, 522] width 144 height 17
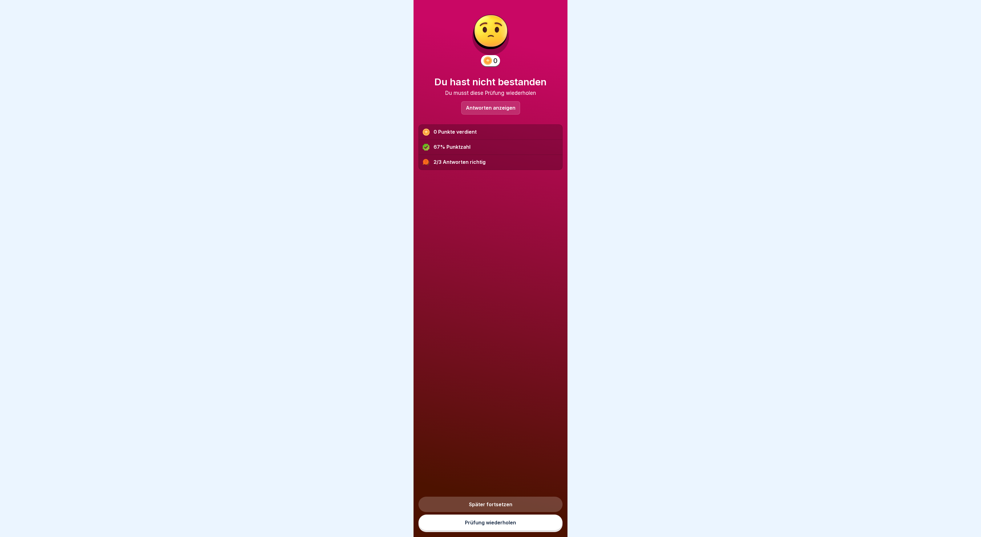
click at [550, 523] on link "Prüfung wiederholen" at bounding box center [491, 523] width 144 height 16
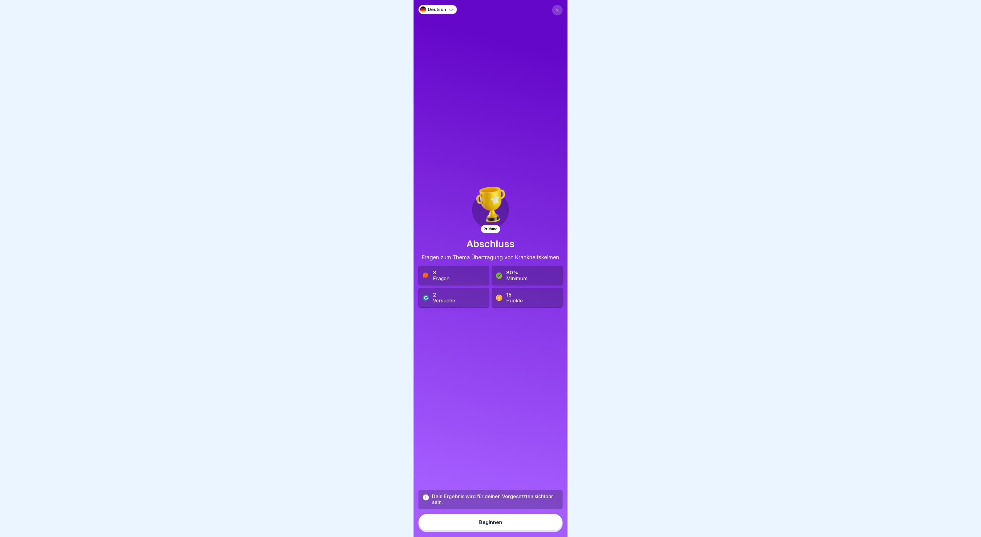
click at [550, 523] on button "Beginnen" at bounding box center [491, 522] width 144 height 17
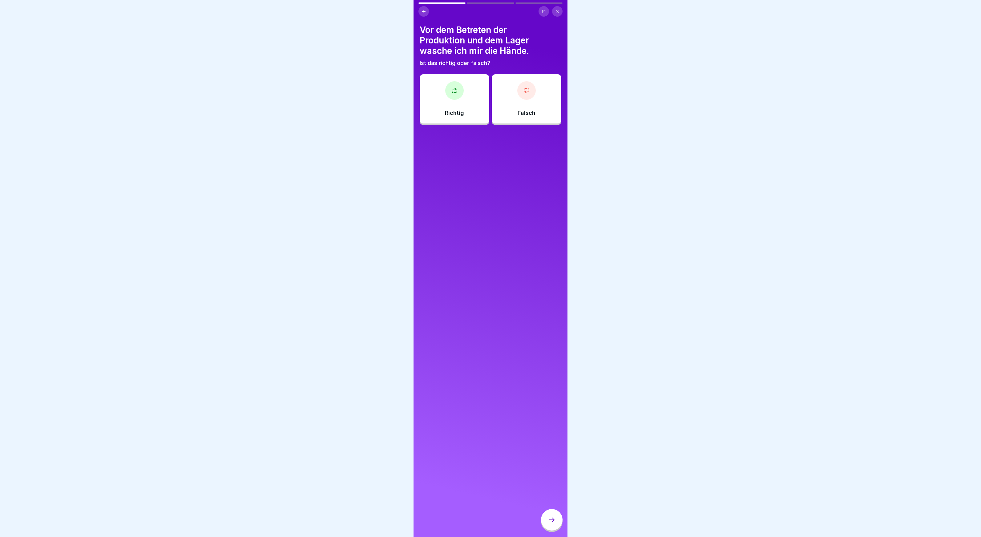
click at [455, 111] on p "Richtig" at bounding box center [454, 113] width 19 height 7
click at [550, 520] on icon at bounding box center [551, 519] width 7 height 7
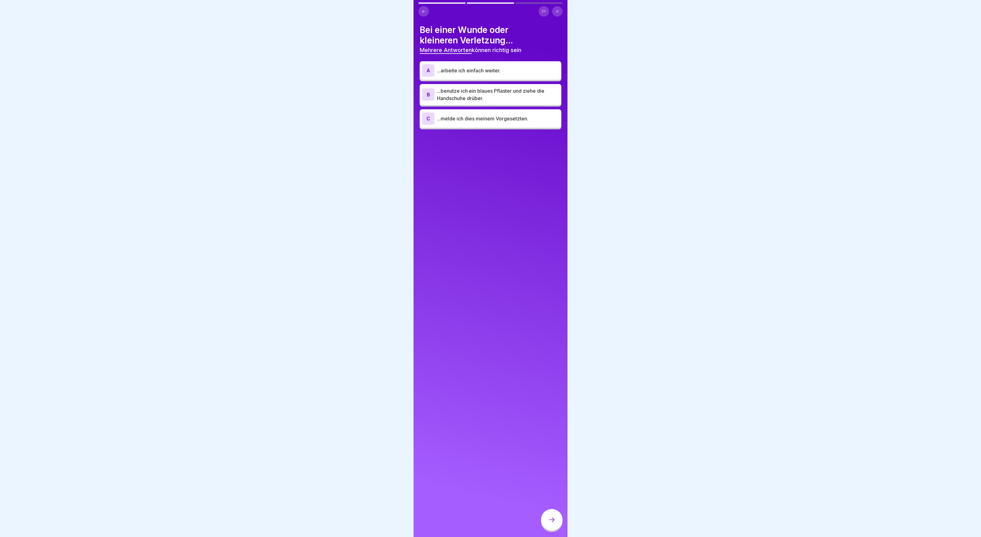
click at [482, 91] on p "...benutze ich ein blaues Pflaster und ziehe die Handschuhe drüber." at bounding box center [498, 94] width 122 height 15
click at [483, 120] on p "...melde ich dies meinem Vorgesetzten." at bounding box center [498, 118] width 122 height 7
click at [551, 526] on div at bounding box center [552, 520] width 22 height 22
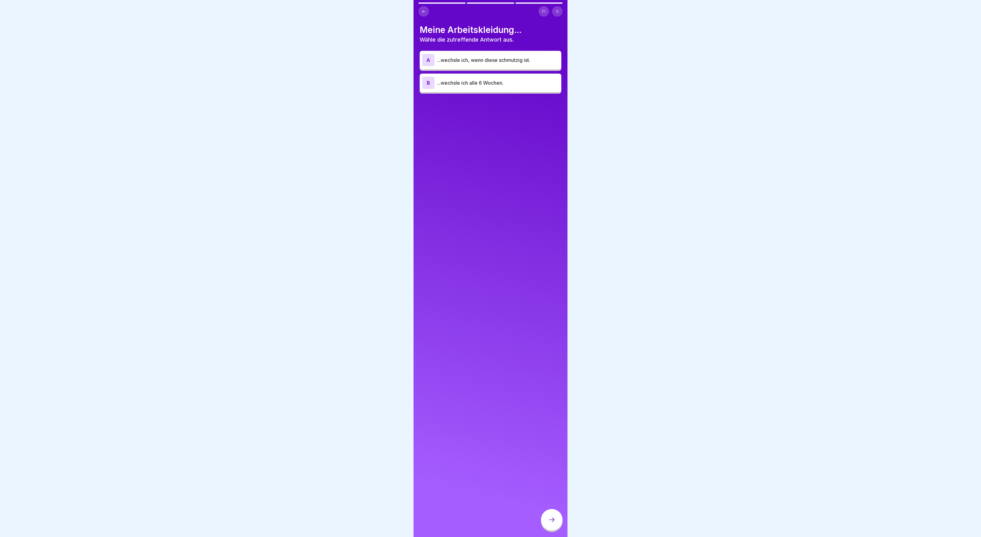
click at [476, 53] on div "A ...wechsle ich, wenn diese schmutzig ist." at bounding box center [491, 60] width 142 height 18
click at [553, 525] on div at bounding box center [552, 520] width 22 height 22
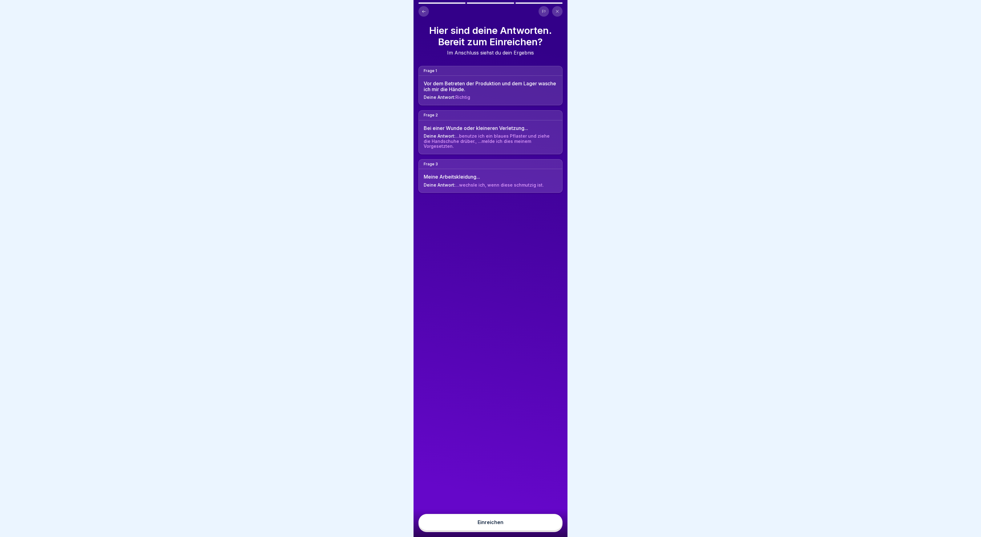
click at [499, 521] on div "Einreichen" at bounding box center [491, 523] width 26 height 6
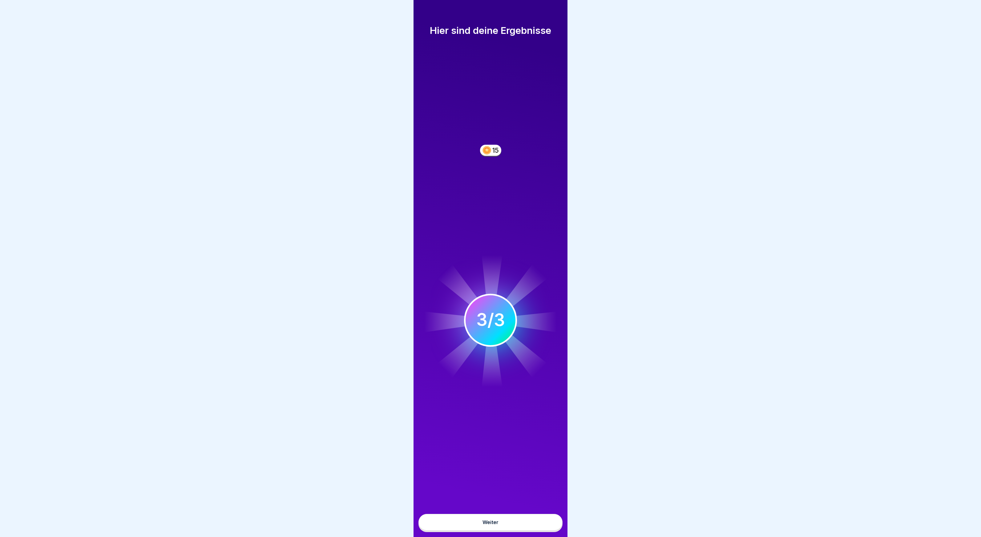
click at [499, 521] on button "Weiter" at bounding box center [491, 522] width 144 height 17
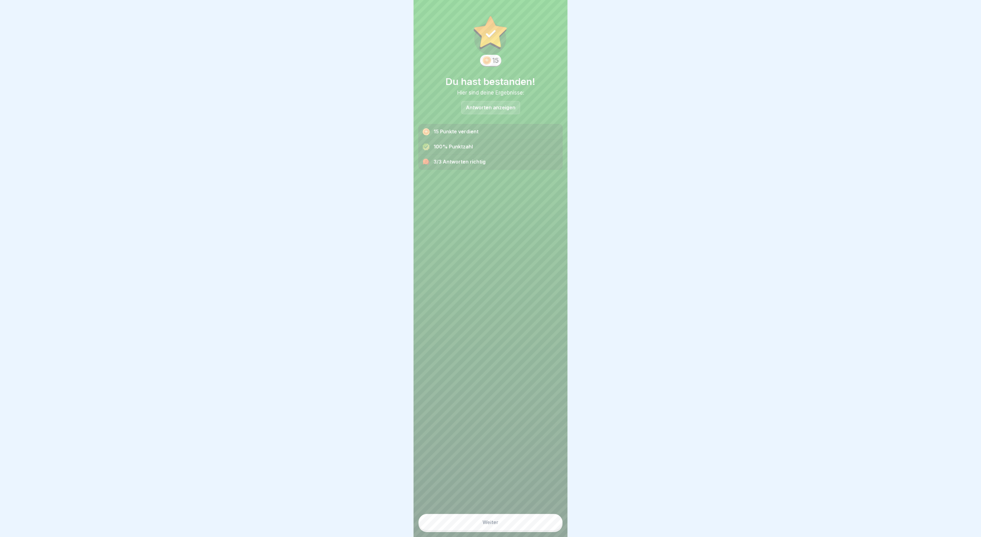
click at [499, 521] on button "Weiter" at bounding box center [491, 522] width 144 height 17
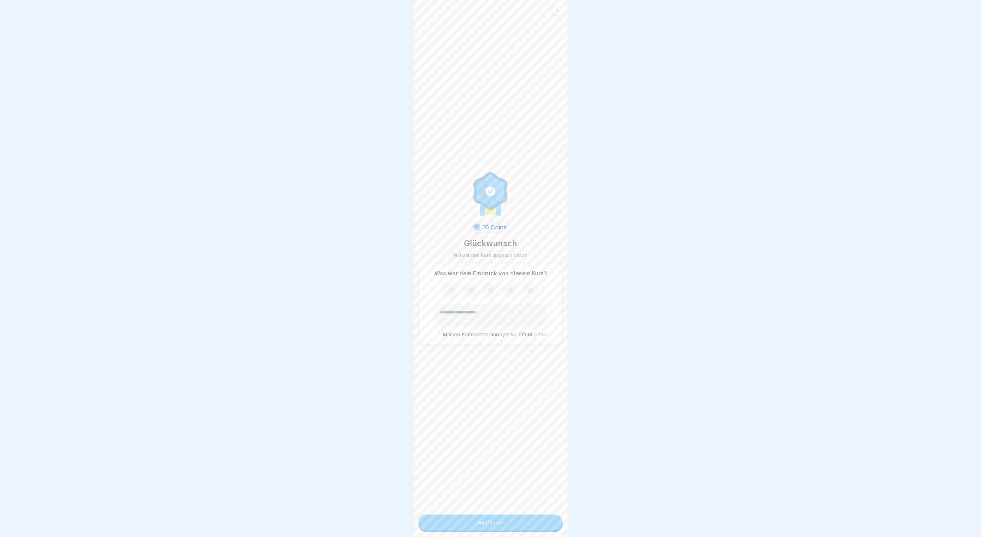
click at [499, 521] on div "Fortfahren" at bounding box center [491, 523] width 26 height 6
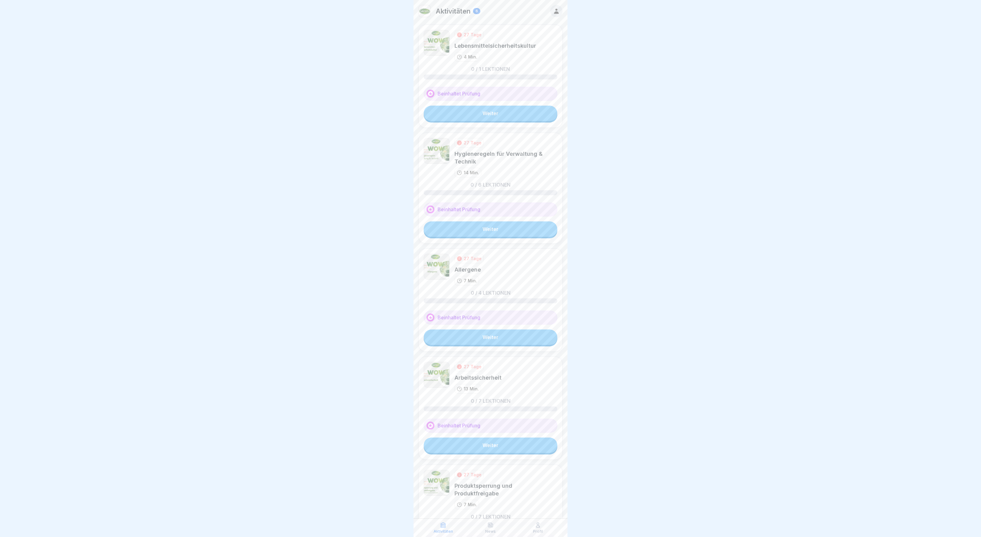
click at [487, 115] on link "Weiter" at bounding box center [491, 113] width 134 height 15
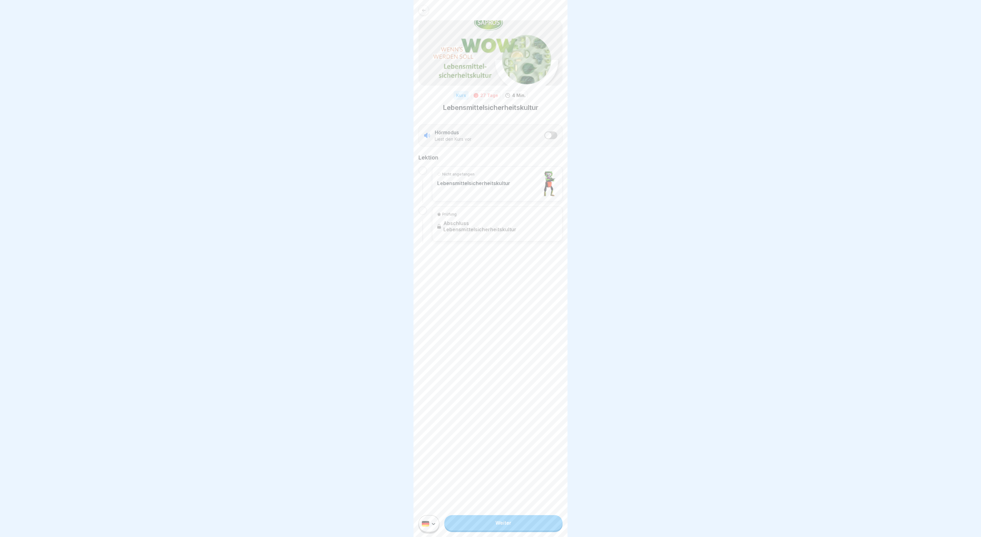
click at [508, 180] on p "Lebensmittelsicherheitskultur" at bounding box center [473, 183] width 73 height 6
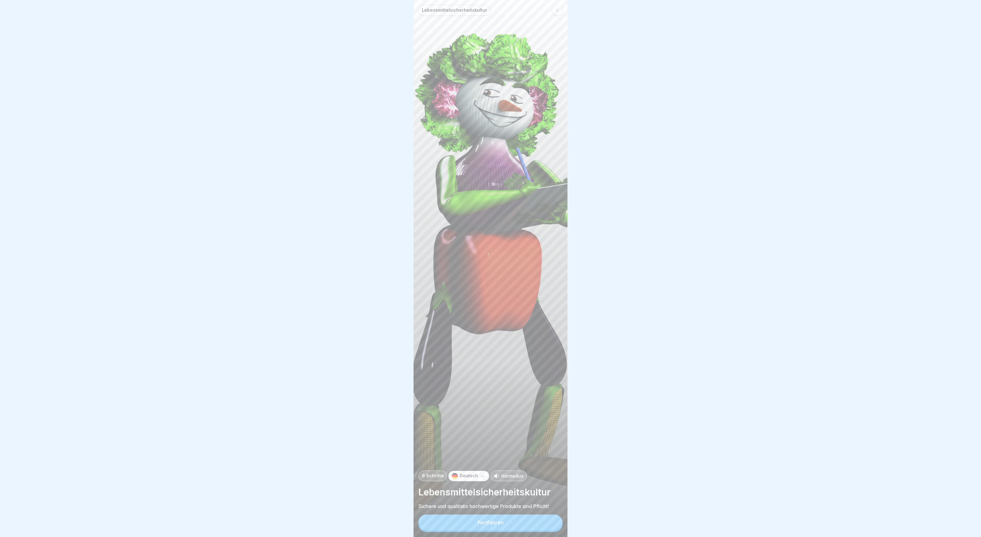
click at [501, 525] on div "Fortfahren" at bounding box center [491, 523] width 26 height 6
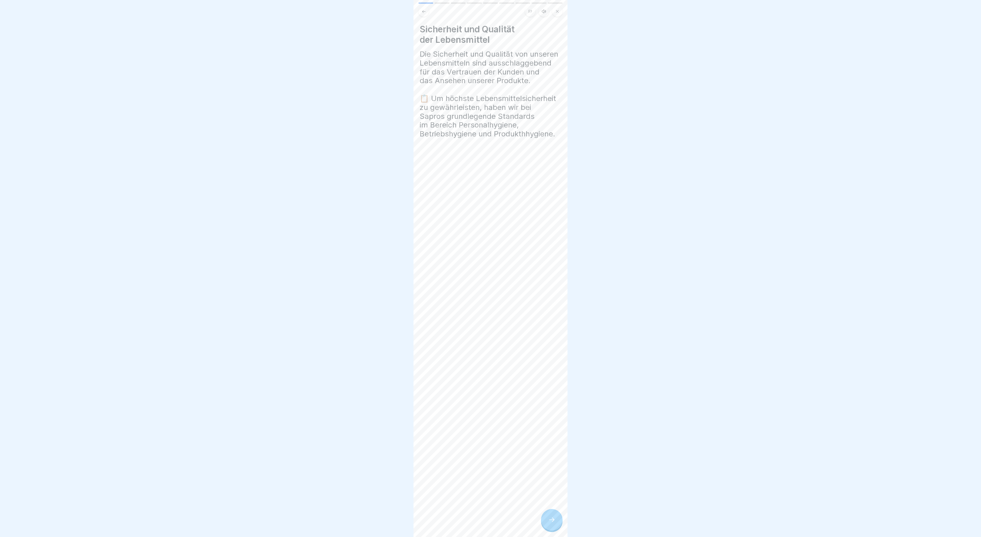
click at [552, 514] on div at bounding box center [552, 520] width 22 height 22
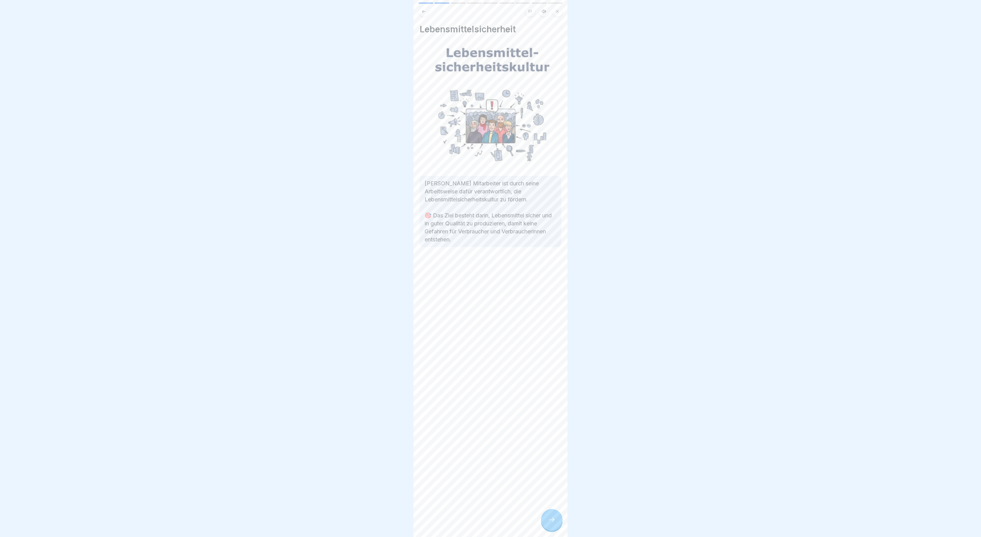
click at [552, 514] on div at bounding box center [552, 520] width 22 height 22
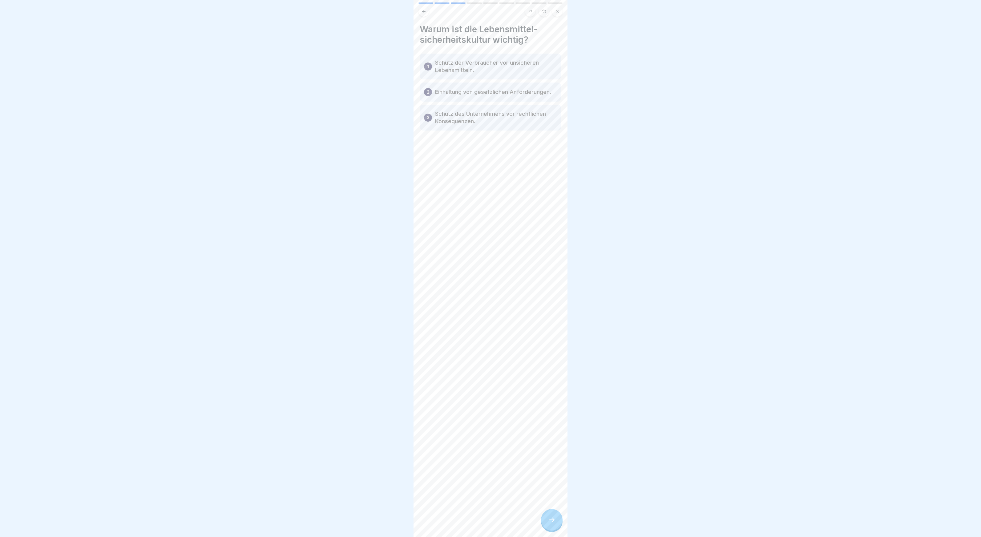
click at [449, 68] on p "Schutz der Verbraucher vor unsicheren Lebensmitteln." at bounding box center [496, 66] width 122 height 15
click at [554, 521] on icon at bounding box center [551, 519] width 7 height 7
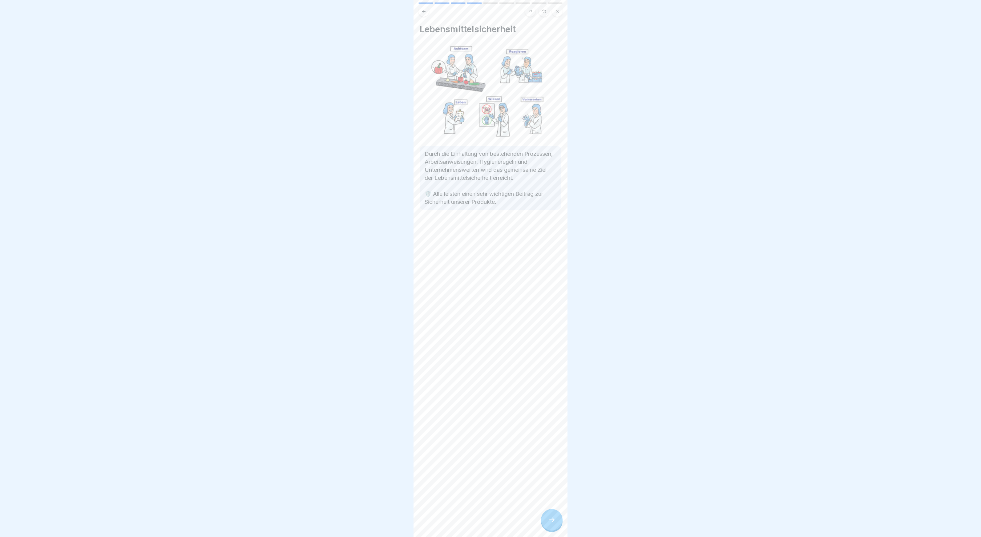
click at [550, 521] on icon at bounding box center [551, 519] width 7 height 7
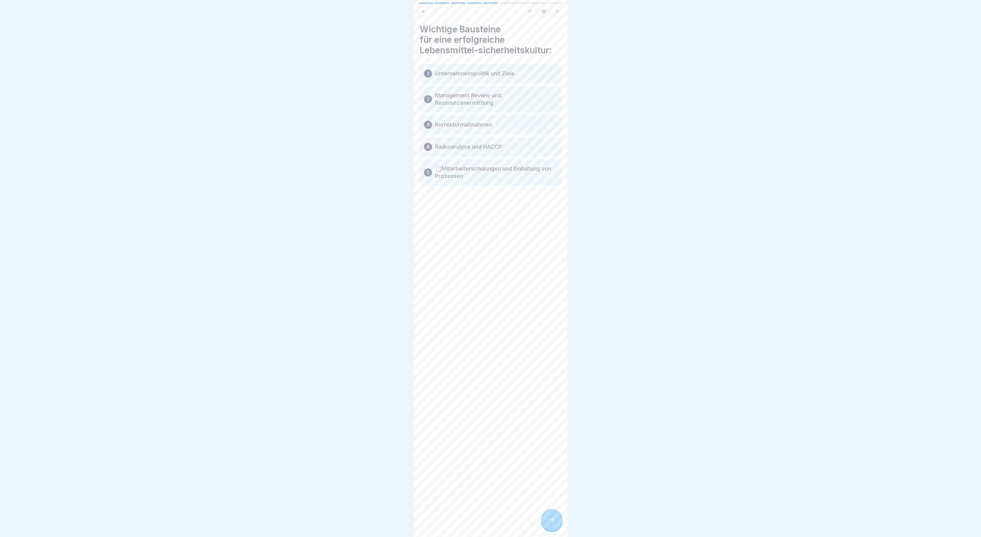
click at [550, 521] on icon at bounding box center [551, 519] width 7 height 7
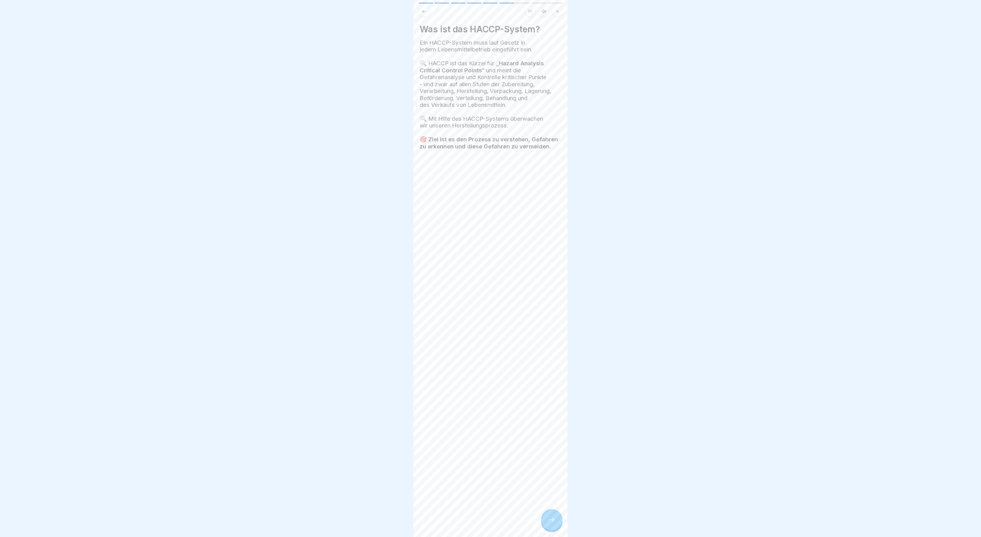
click at [554, 523] on icon at bounding box center [551, 519] width 7 height 7
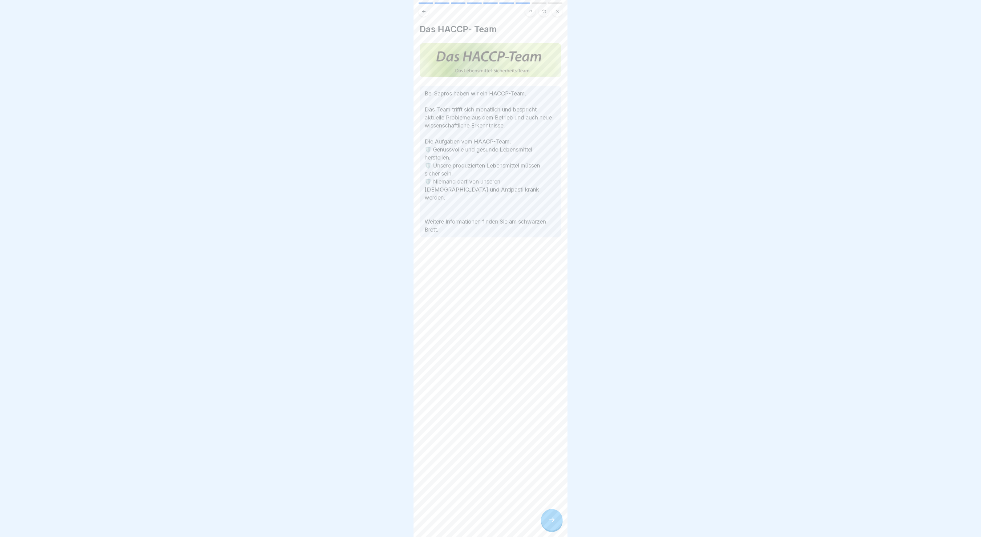
click at [554, 523] on icon at bounding box center [551, 519] width 7 height 7
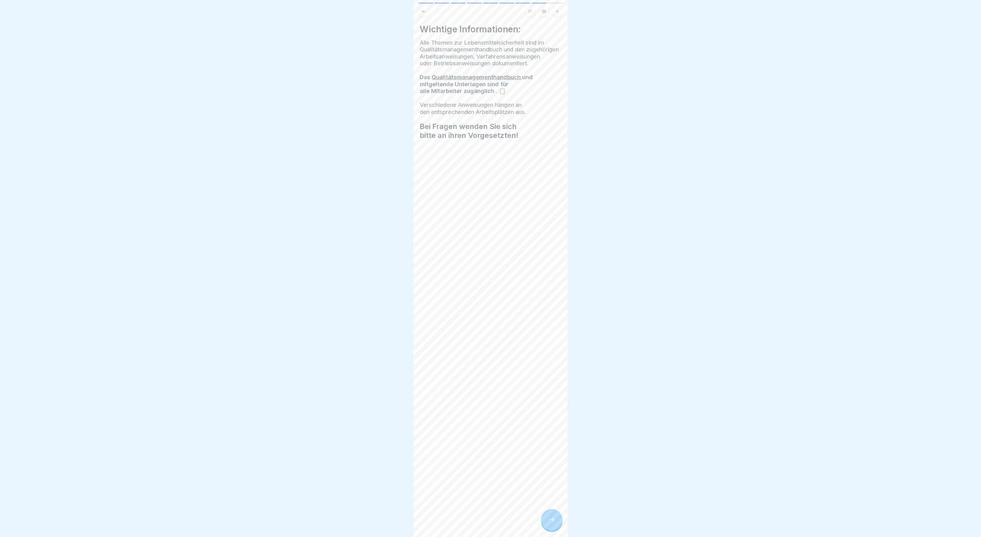
click at [554, 523] on icon at bounding box center [551, 519] width 7 height 7
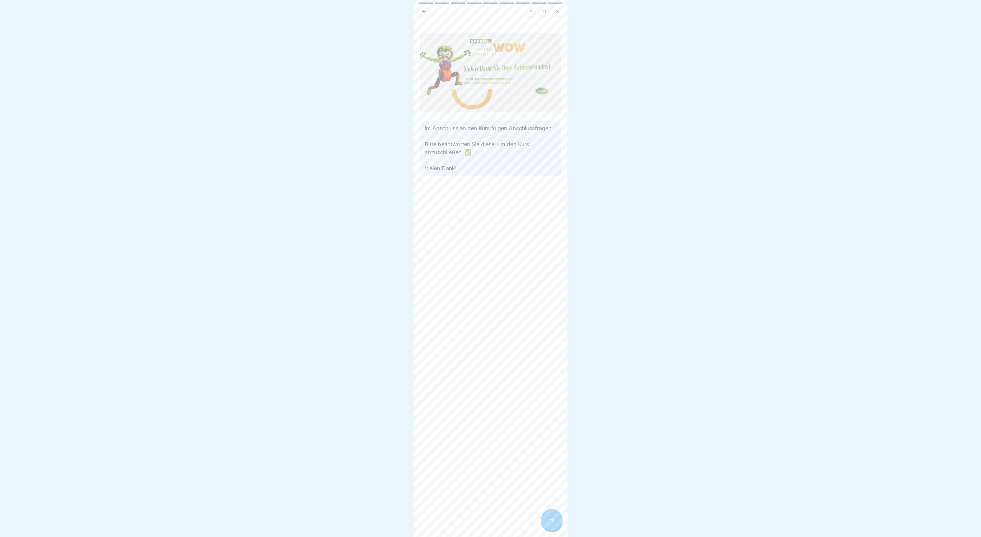
click at [554, 523] on icon at bounding box center [551, 519] width 7 height 7
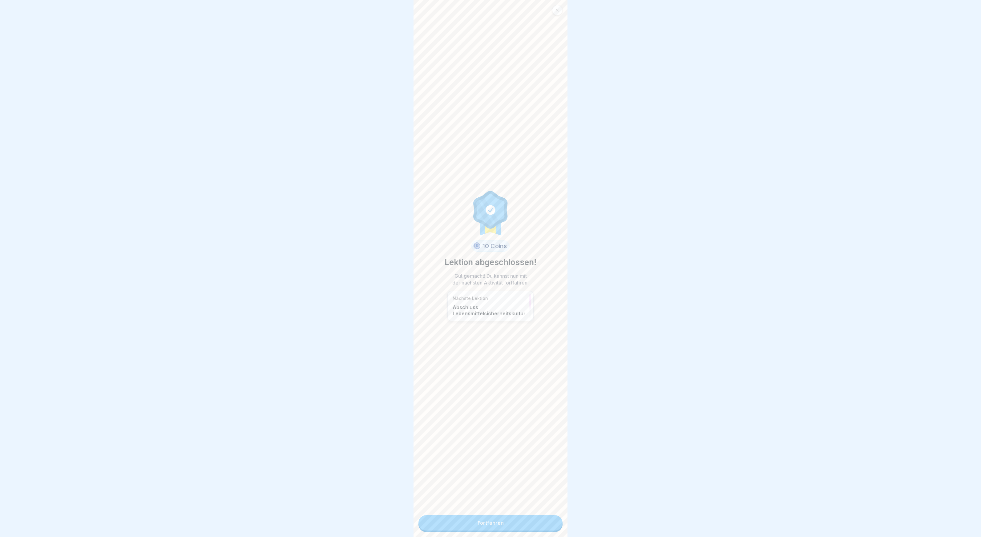
click at [554, 523] on link "Fortfahren" at bounding box center [491, 522] width 144 height 15
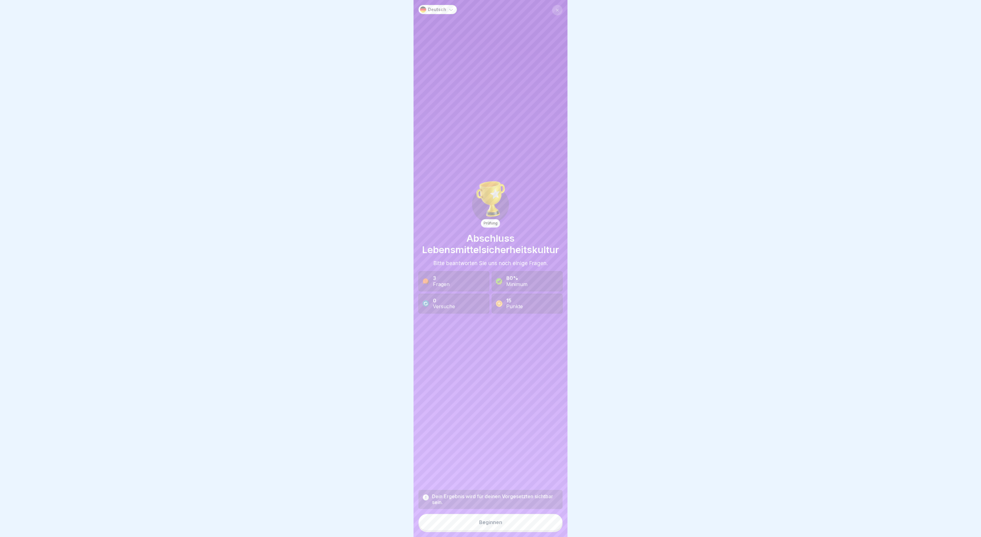
click at [554, 523] on button "Beginnen" at bounding box center [491, 522] width 144 height 17
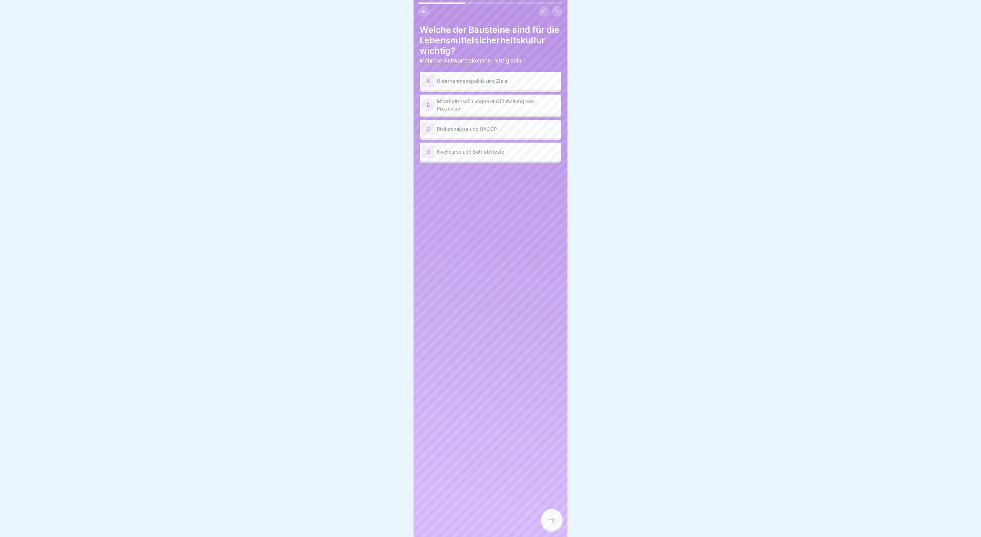
click at [481, 82] on p "Unternehmenspolitik und Ziele" at bounding box center [498, 80] width 122 height 7
click at [490, 105] on p "Mitarbeiterschulungen und Einhaltung von Prozessen" at bounding box center [498, 105] width 122 height 15
click at [476, 131] on p "Risikoanalyse und HACCP" at bounding box center [498, 128] width 122 height 7
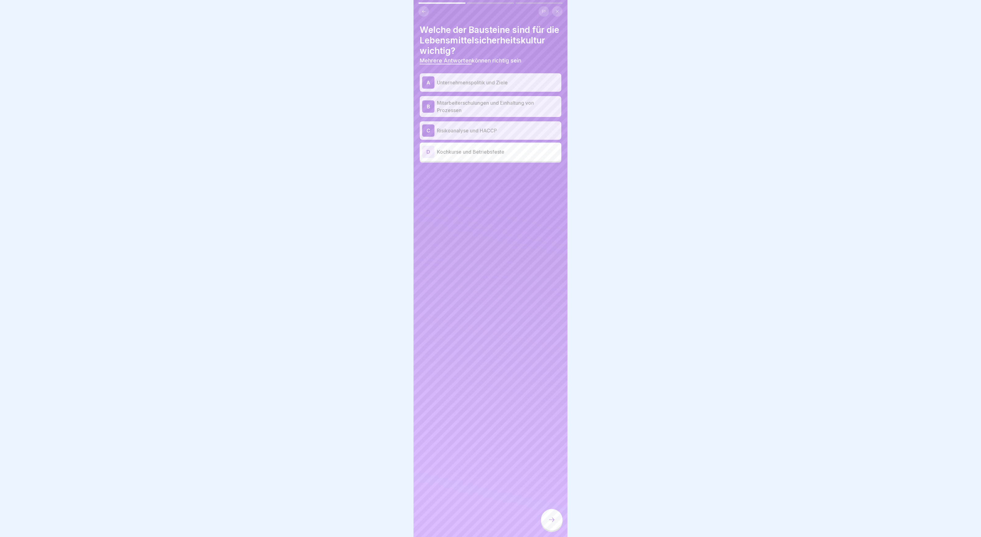
click at [550, 526] on div at bounding box center [552, 520] width 22 height 22
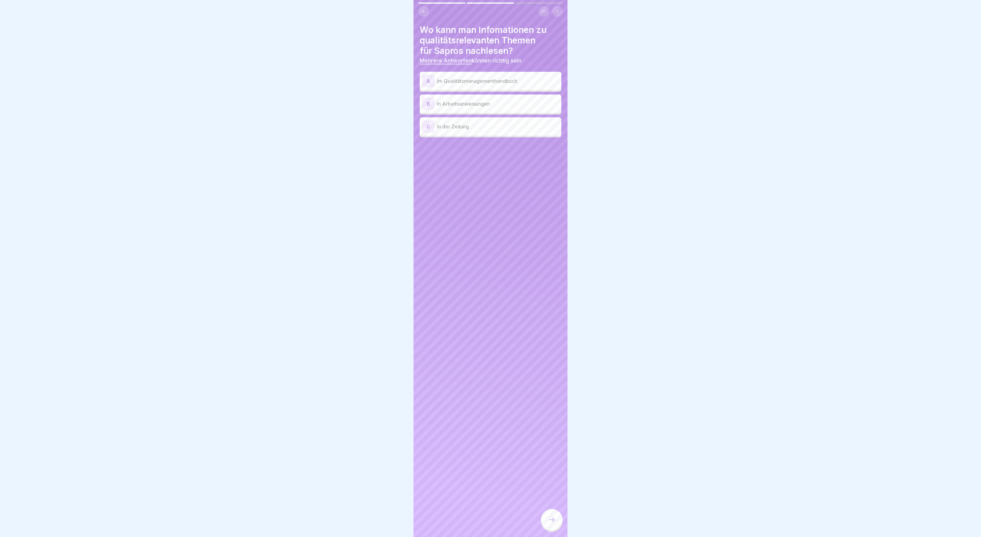
click at [487, 82] on p "Im Qualitätsmanagementhandbuch" at bounding box center [498, 80] width 122 height 7
click at [465, 97] on div "B In Arbeitsanweisungen" at bounding box center [491, 104] width 142 height 18
click at [554, 521] on icon at bounding box center [551, 519] width 7 height 7
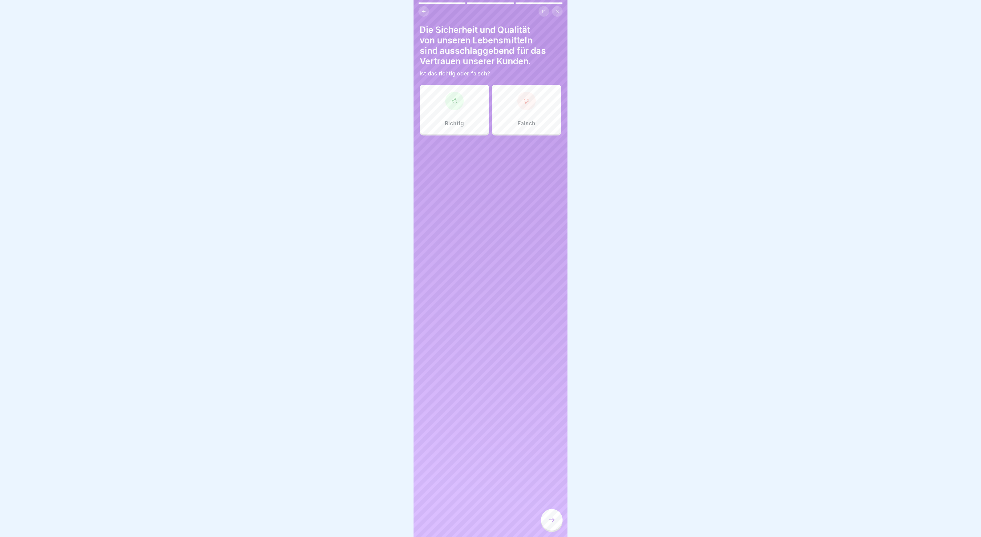
click at [470, 111] on div "Richtig" at bounding box center [455, 109] width 70 height 49
click at [550, 515] on div at bounding box center [552, 520] width 22 height 22
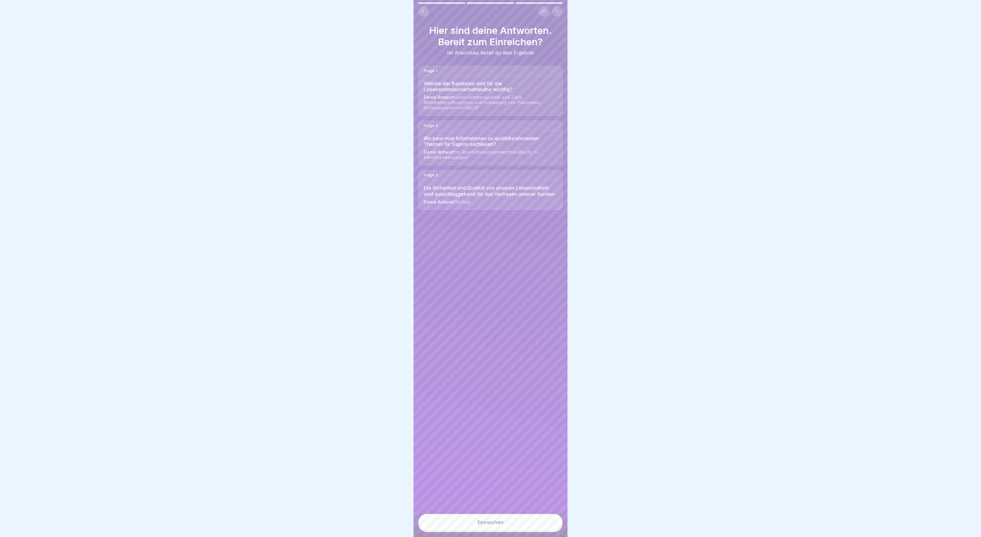
click at [545, 523] on button "Einreichen" at bounding box center [491, 522] width 144 height 17
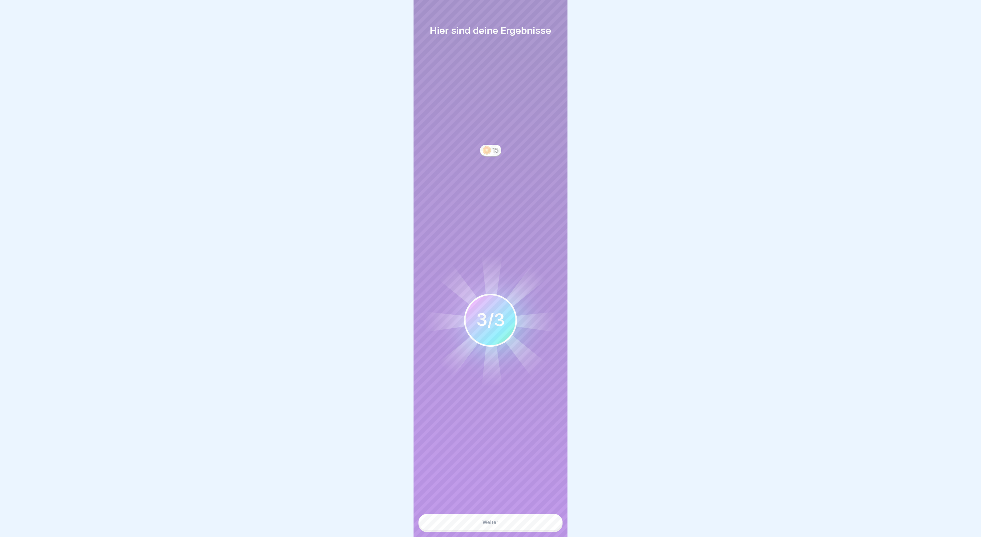
click at [545, 523] on button "Weiter" at bounding box center [491, 522] width 144 height 17
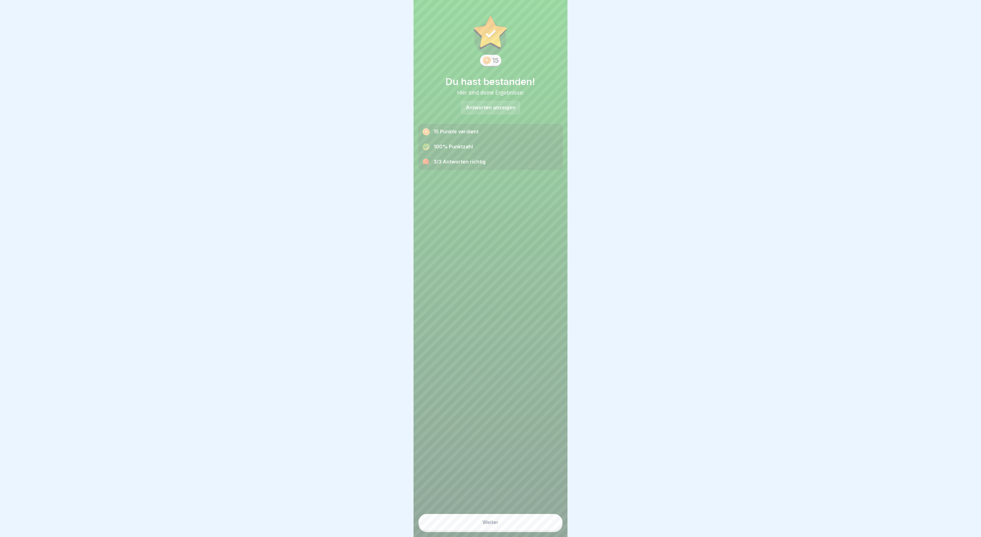
click at [545, 523] on button "Weiter" at bounding box center [491, 522] width 144 height 17
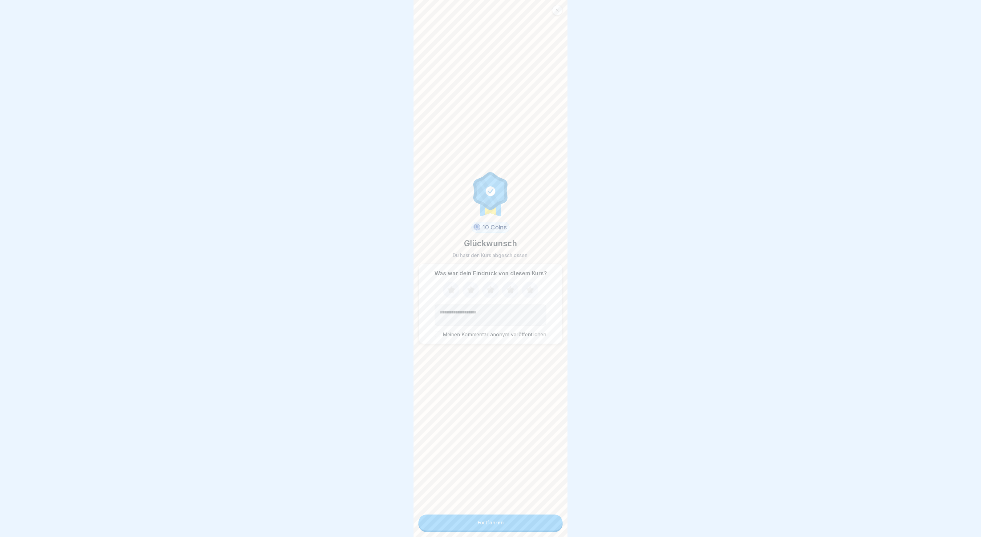
click at [545, 523] on button "Fortfahren" at bounding box center [491, 523] width 144 height 16
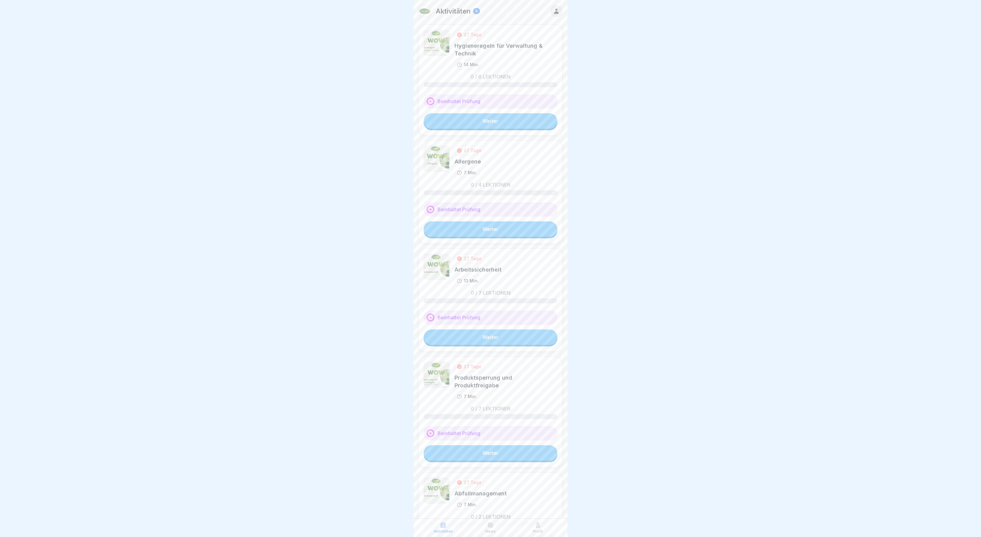
click at [495, 126] on link "Weiter" at bounding box center [491, 120] width 134 height 15
